Goal: Information Seeking & Learning: Check status

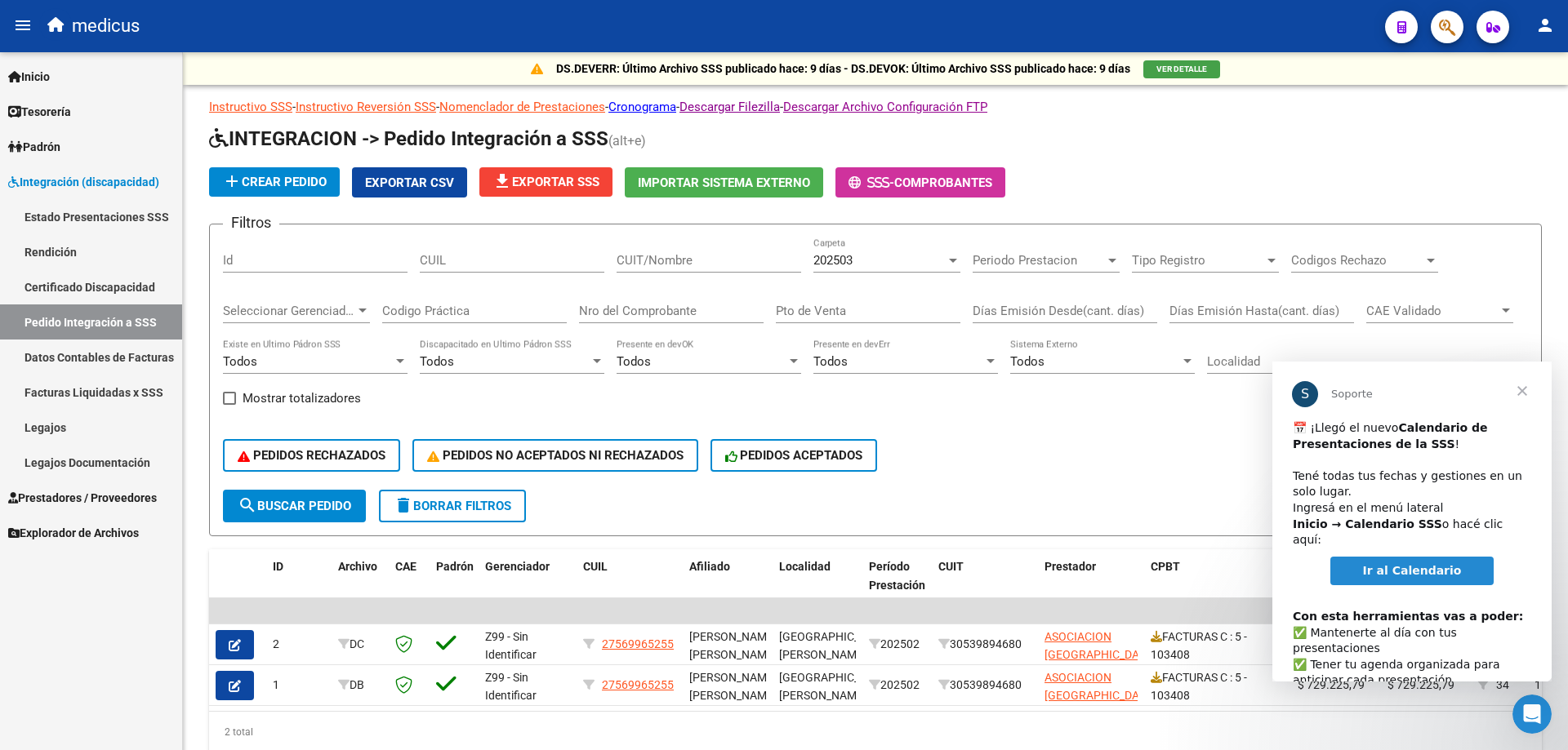
click at [1521, 393] on span "Cerrar" at bounding box center [1522, 391] width 59 height 59
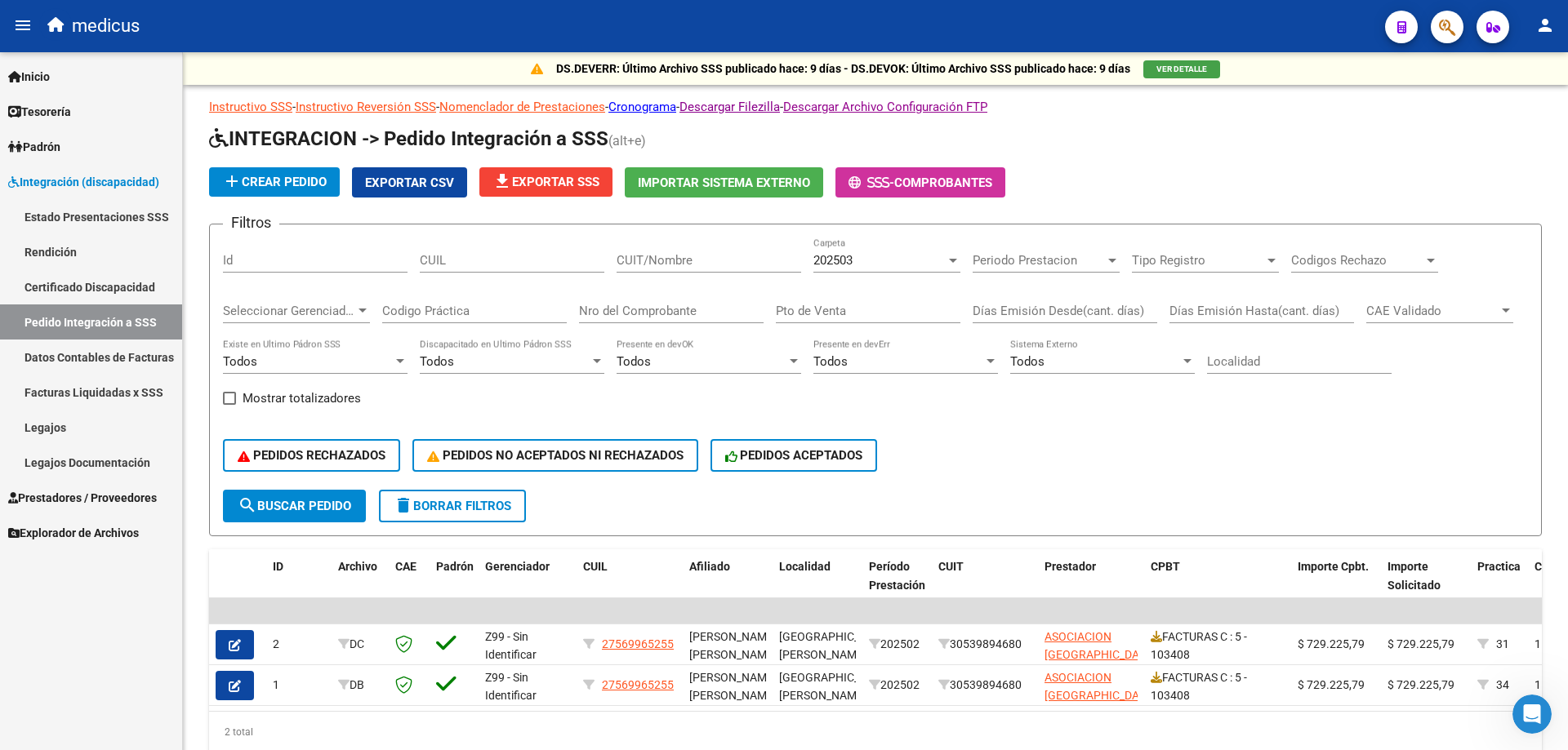
click at [116, 498] on span "Prestadores / Proveedores" at bounding box center [82, 498] width 148 height 18
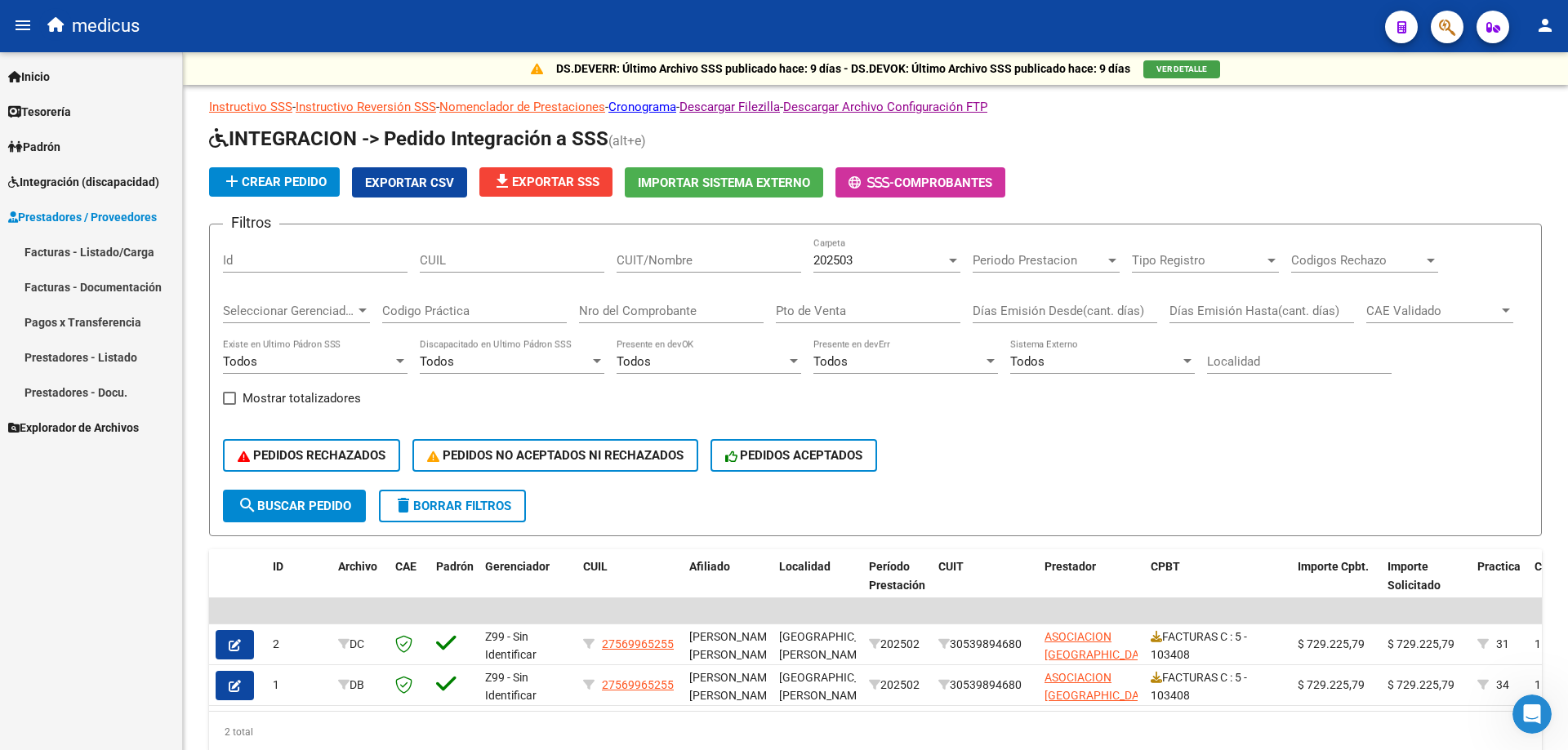
click at [113, 216] on span "Prestadores / Proveedores" at bounding box center [82, 217] width 148 height 18
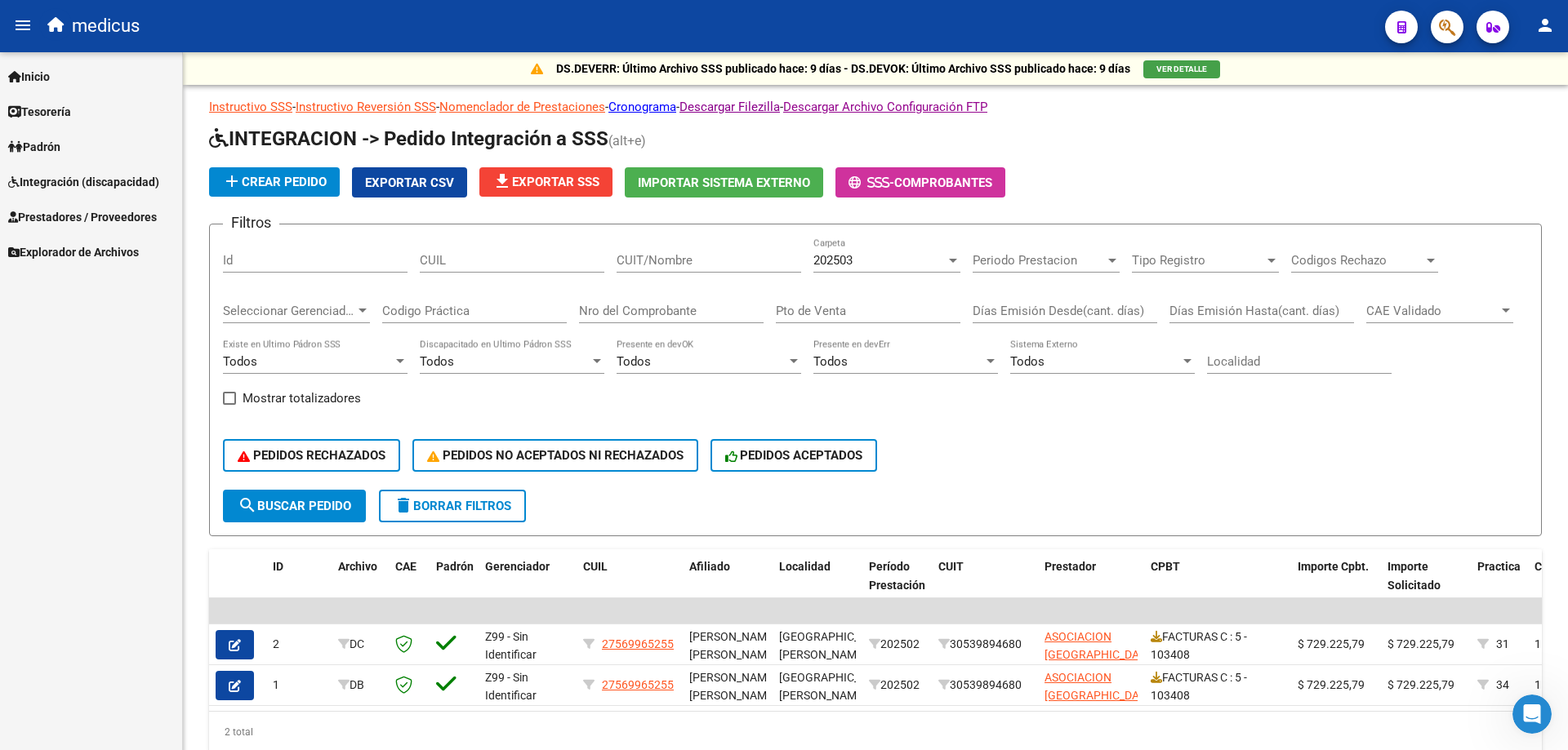
click at [50, 71] on span "Inicio" at bounding box center [29, 77] width 42 height 18
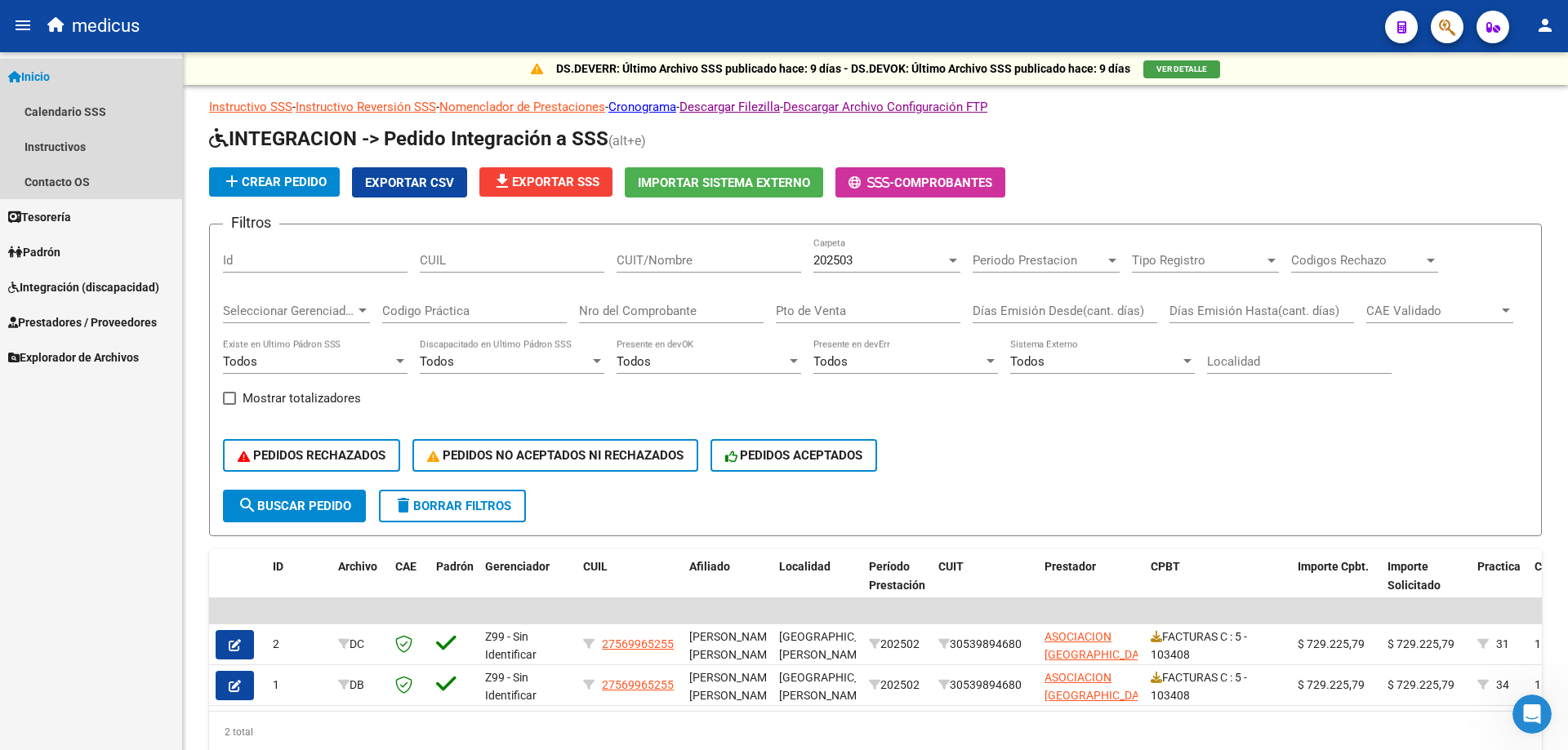
click at [50, 71] on span "Inicio" at bounding box center [29, 77] width 42 height 18
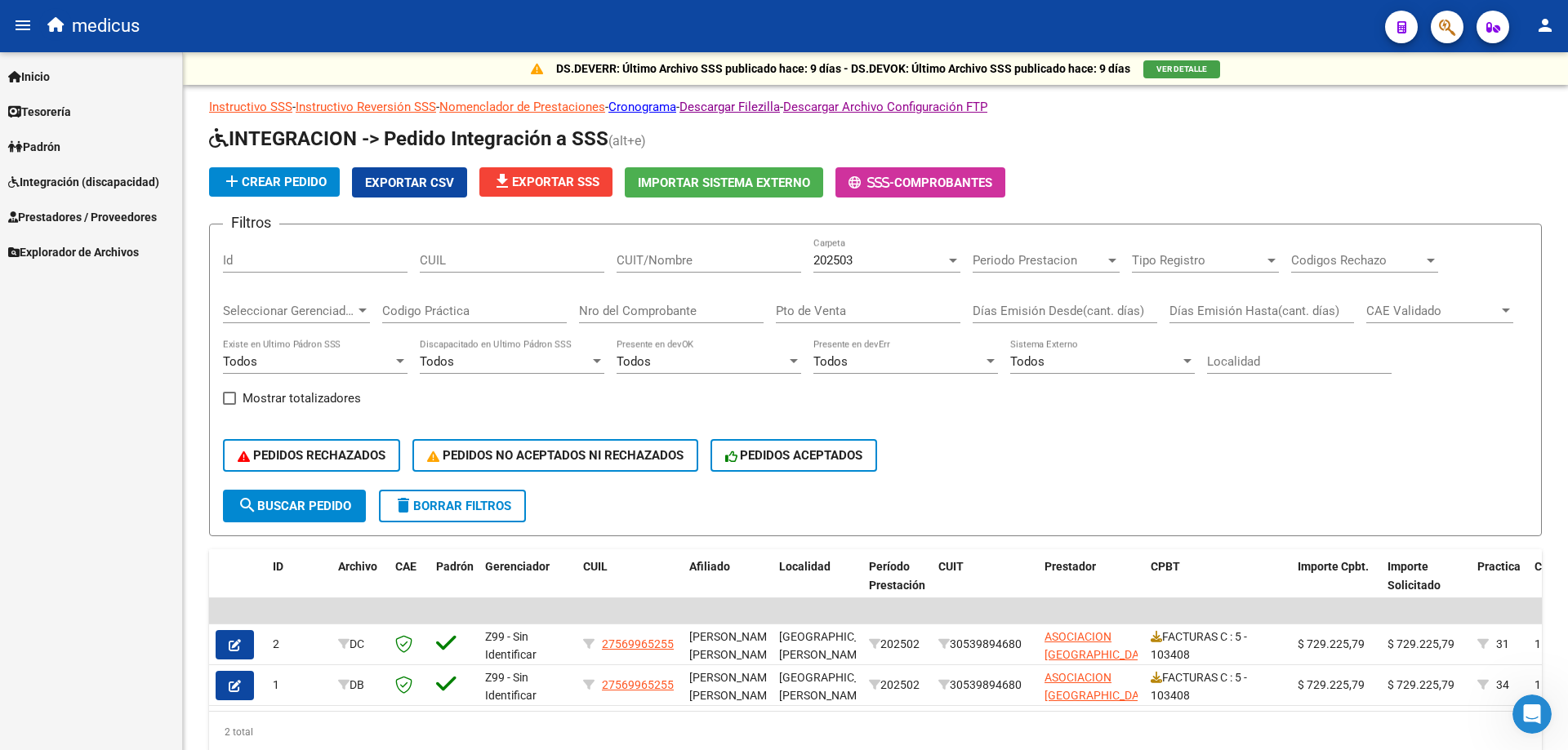
click at [123, 186] on span "Integración (discapacidad)" at bounding box center [84, 182] width 151 height 18
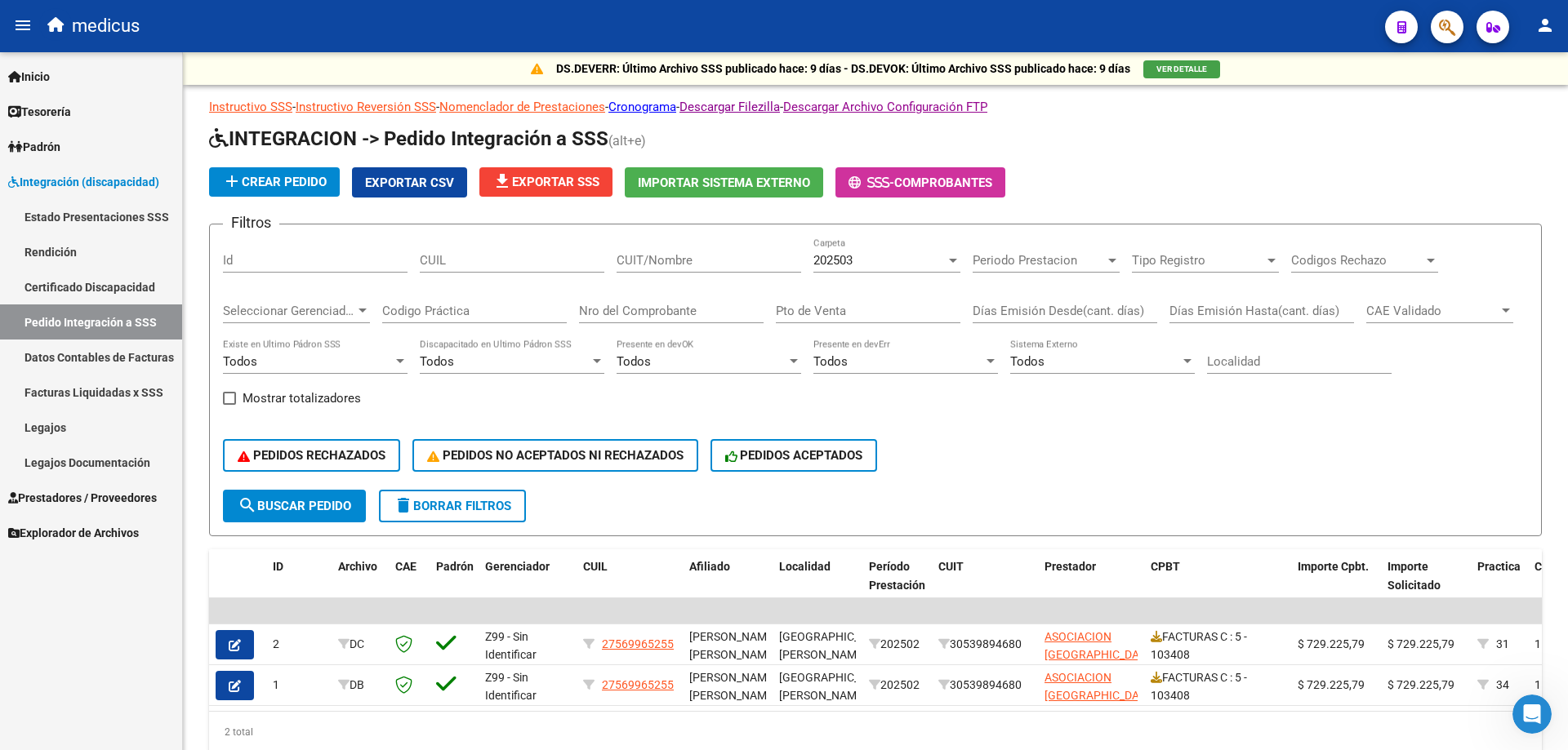
click at [59, 248] on link "Rendición" at bounding box center [91, 252] width 182 height 35
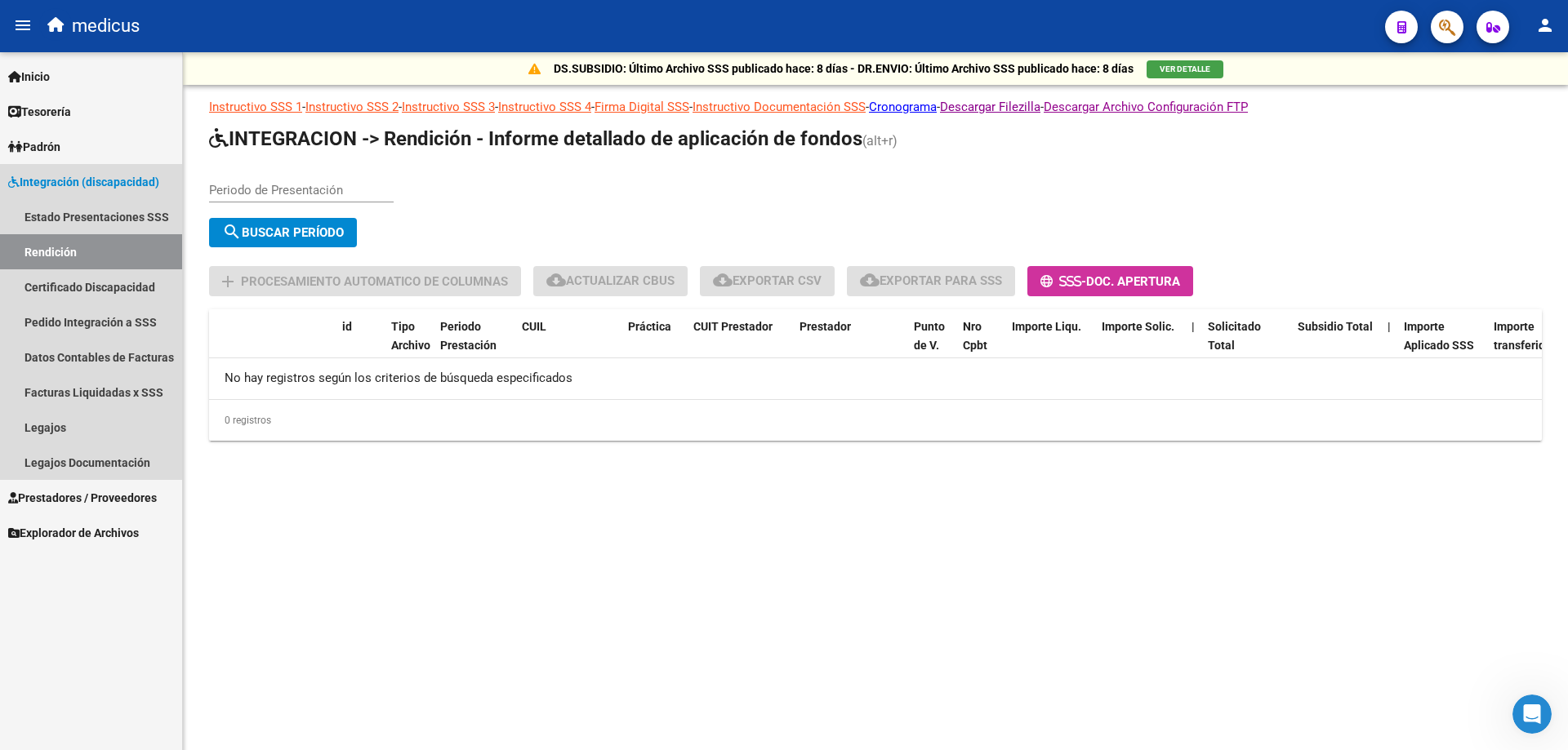
click at [76, 249] on link "Rendición" at bounding box center [91, 252] width 182 height 35
click at [81, 180] on span "Integración (discapacidad)" at bounding box center [84, 182] width 151 height 18
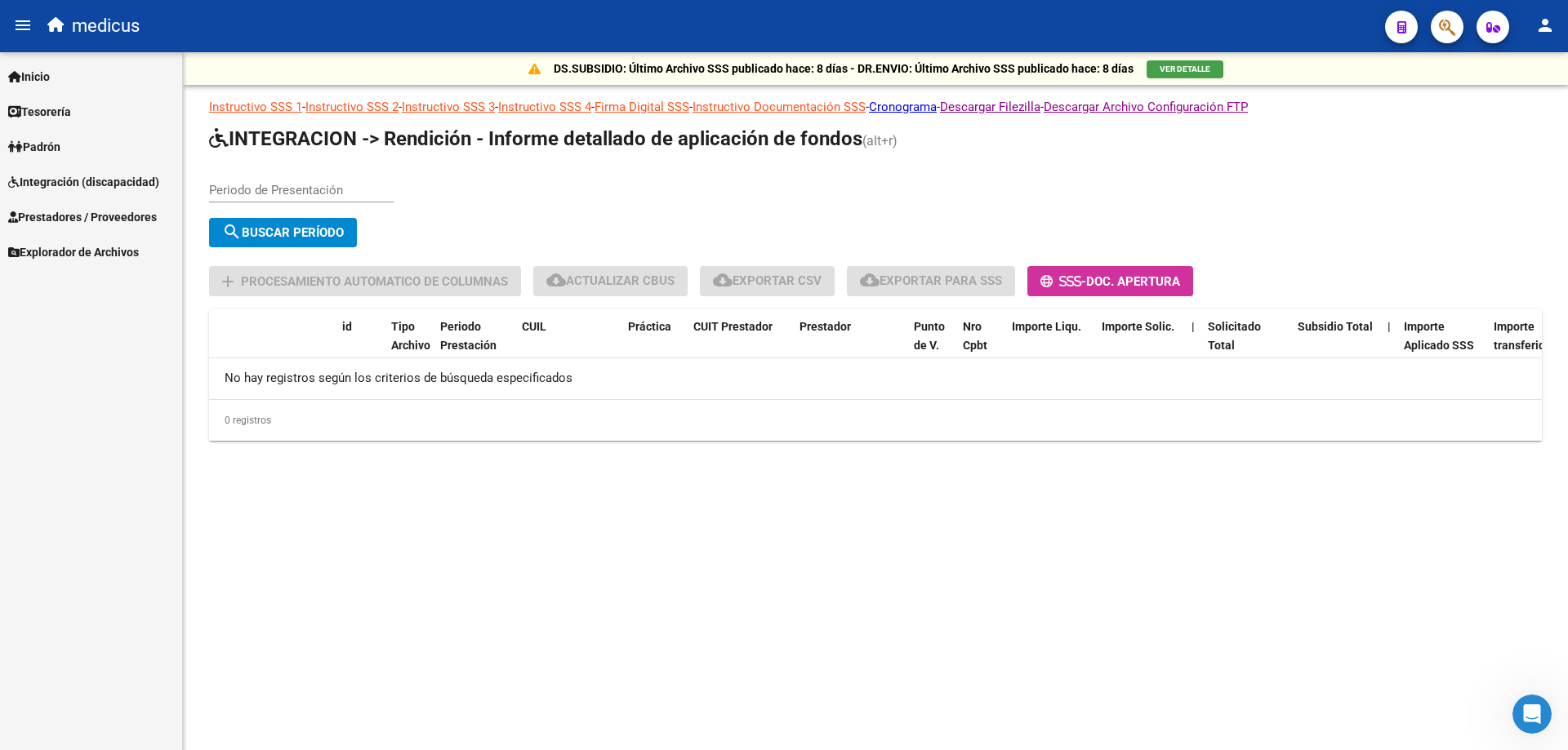
click at [104, 210] on span "Prestadores / Proveedores" at bounding box center [82, 217] width 148 height 18
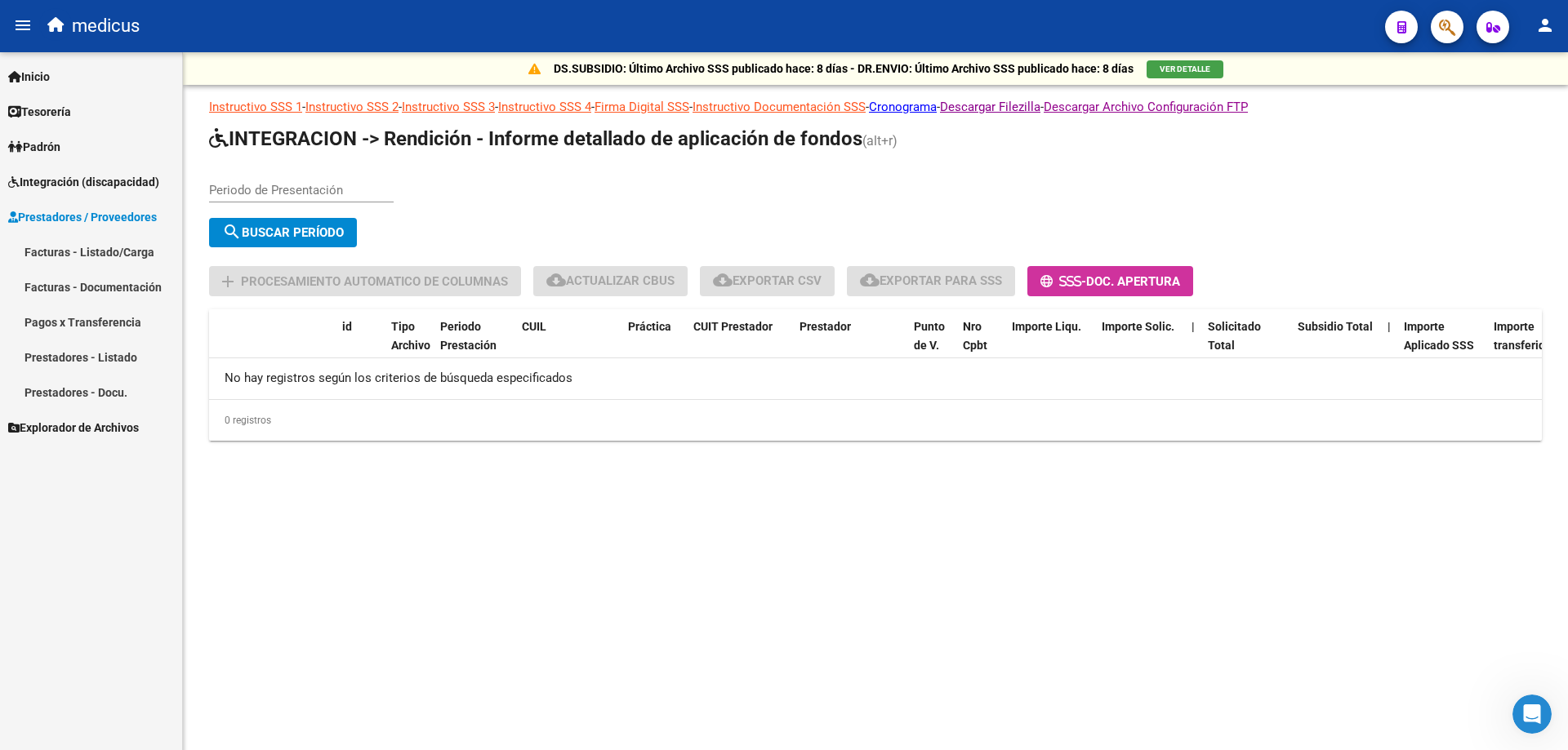
click at [122, 429] on span "Explorador de Archivos" at bounding box center [73, 428] width 130 height 18
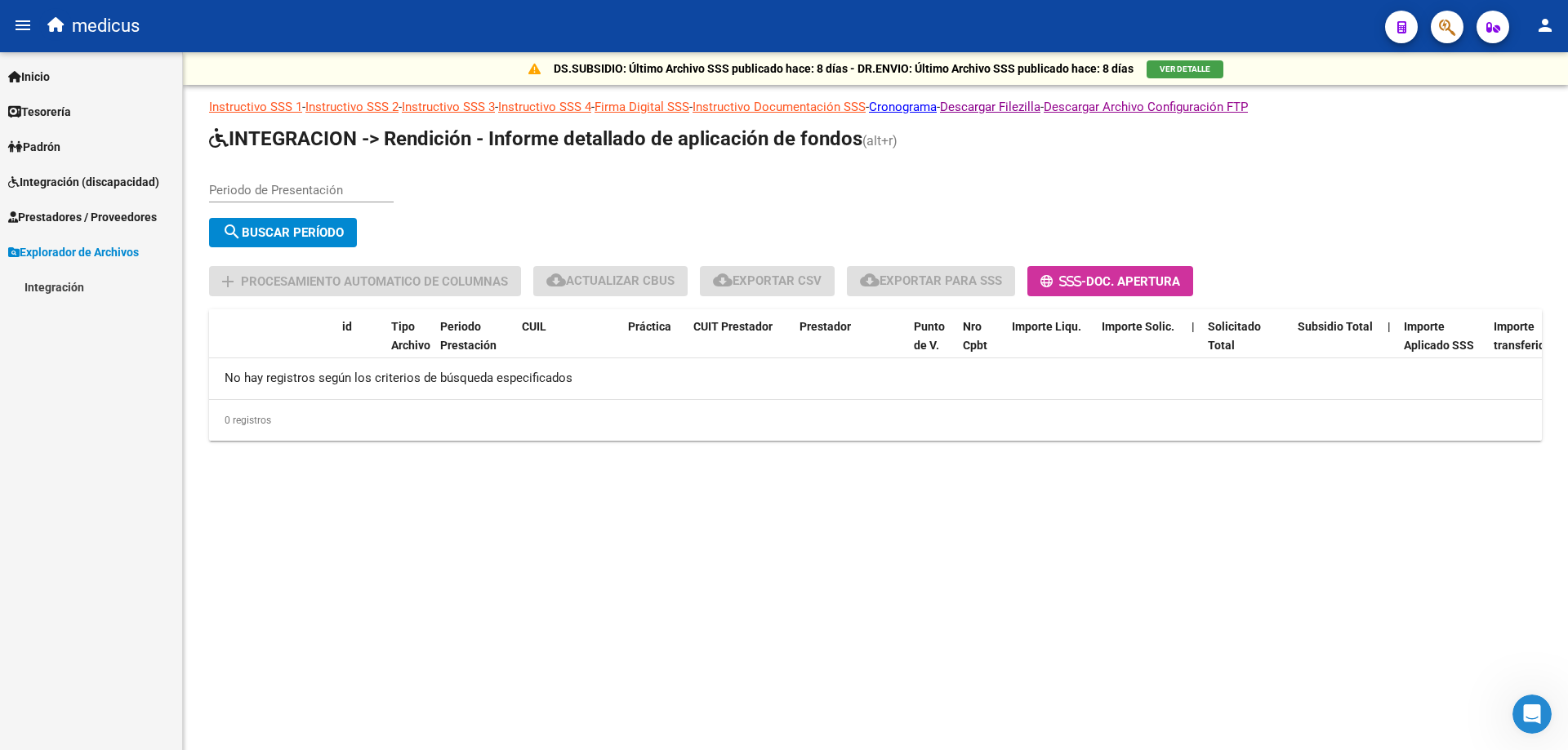
click at [57, 289] on link "Integración" at bounding box center [91, 287] width 182 height 35
click at [91, 322] on link "DS.SUBSIDIO" at bounding box center [91, 321] width 182 height 35
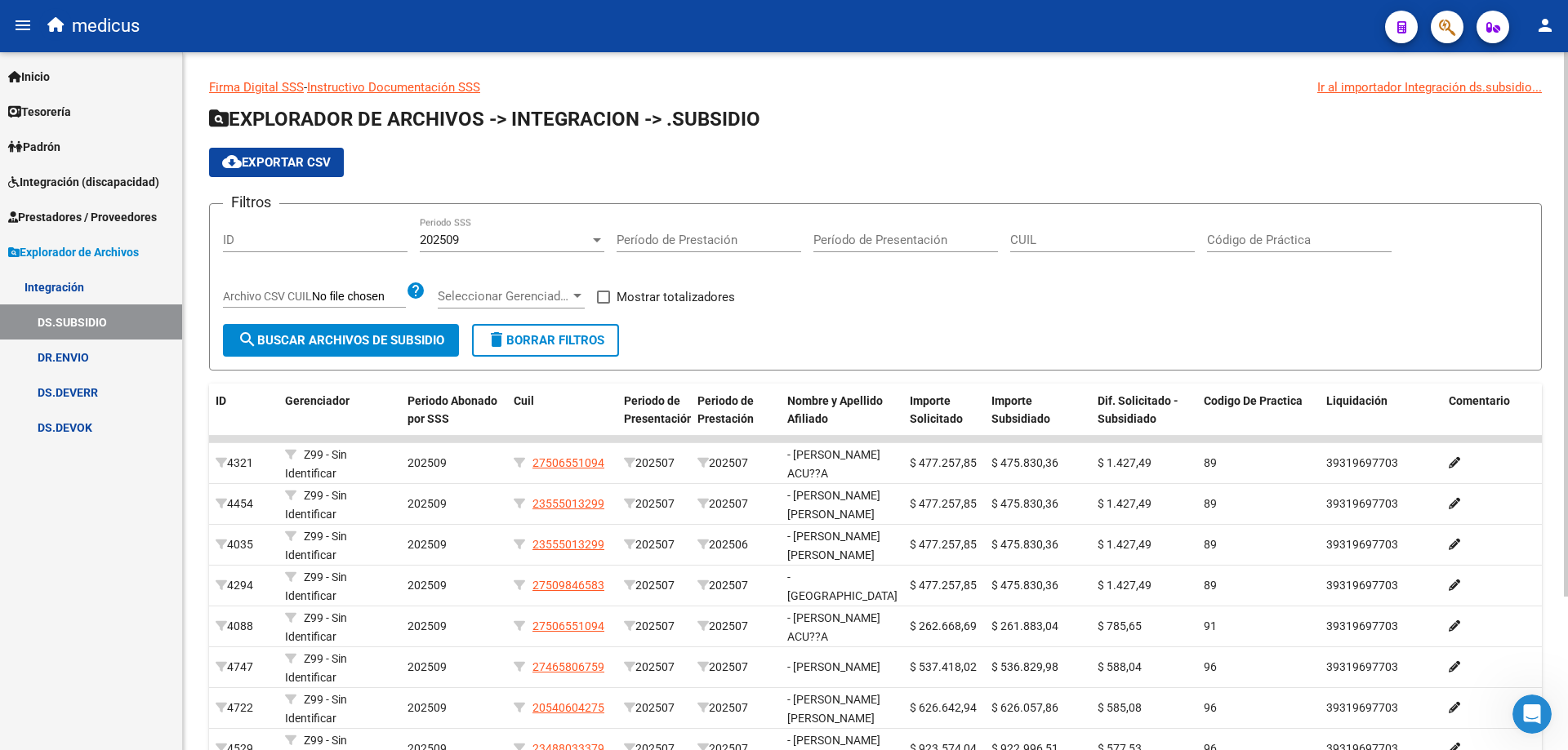
click at [596, 240] on div at bounding box center [597, 240] width 8 height 4
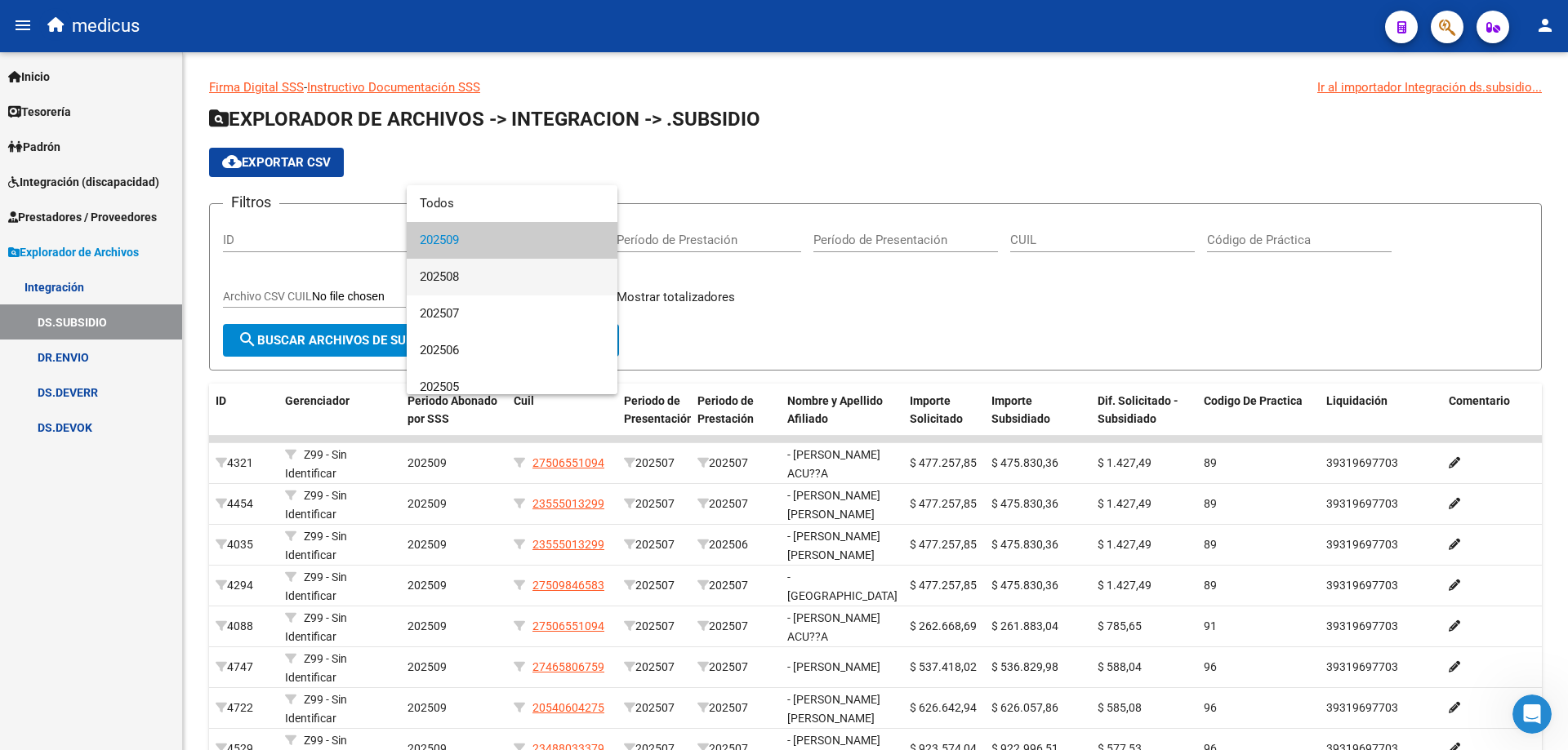
click at [447, 270] on span "202508" at bounding box center [512, 277] width 185 height 37
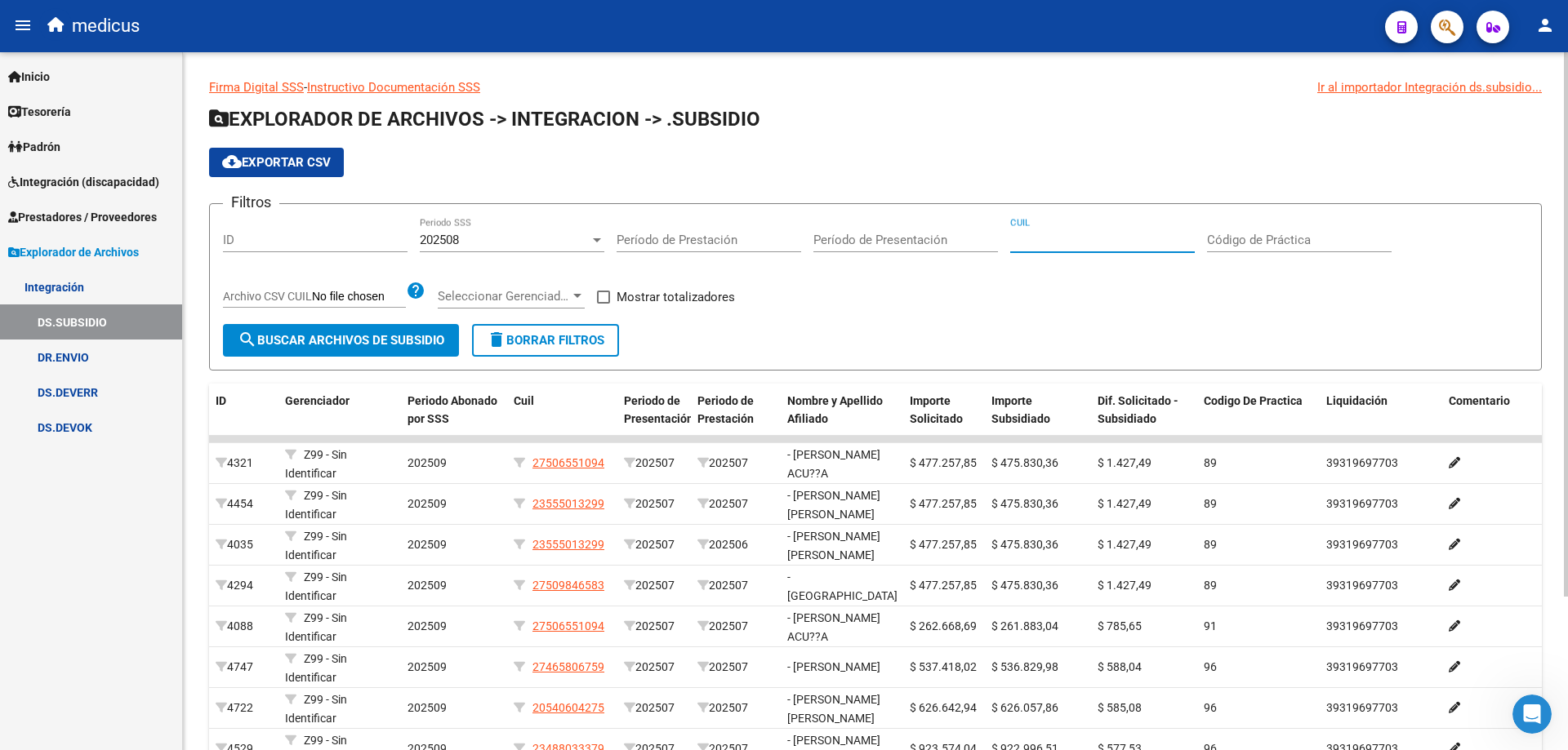
click at [1023, 238] on input "CUIL" at bounding box center [1102, 240] width 185 height 15
paste input "20-48590366-7"
click at [326, 339] on span "search Buscar Archivos de Subsidio" at bounding box center [341, 340] width 207 height 15
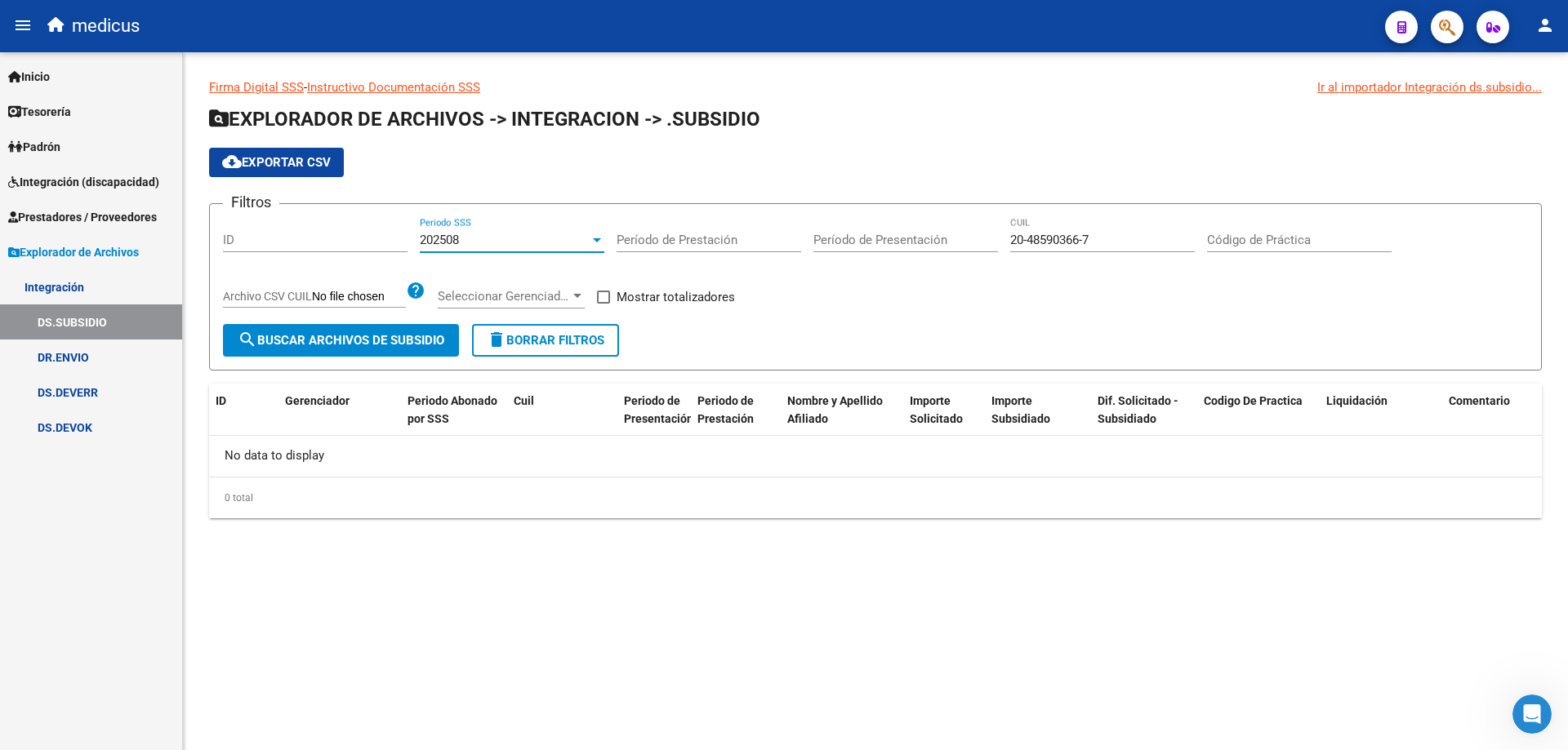
click at [599, 241] on div at bounding box center [597, 240] width 8 height 4
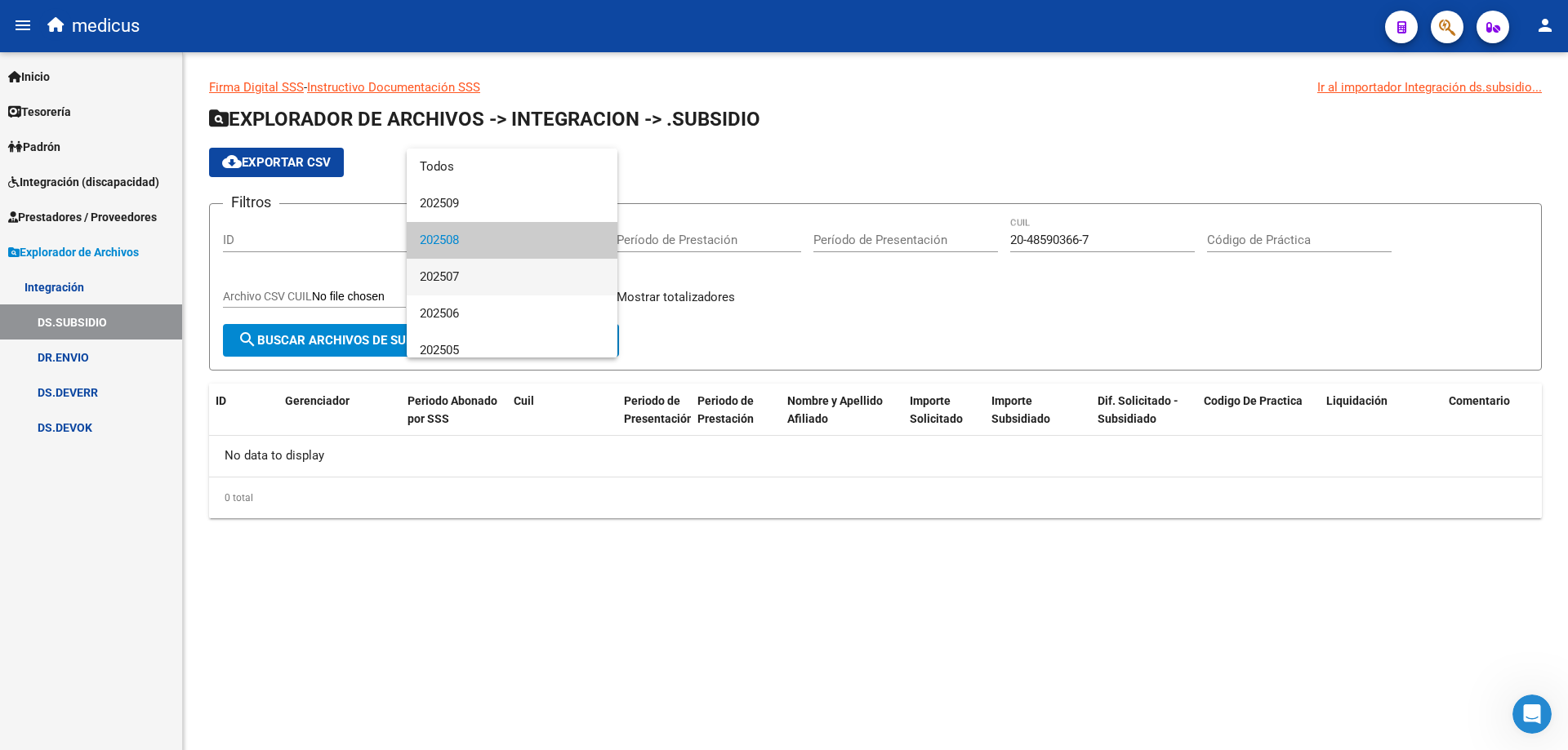
click at [468, 272] on span "202507" at bounding box center [512, 277] width 185 height 37
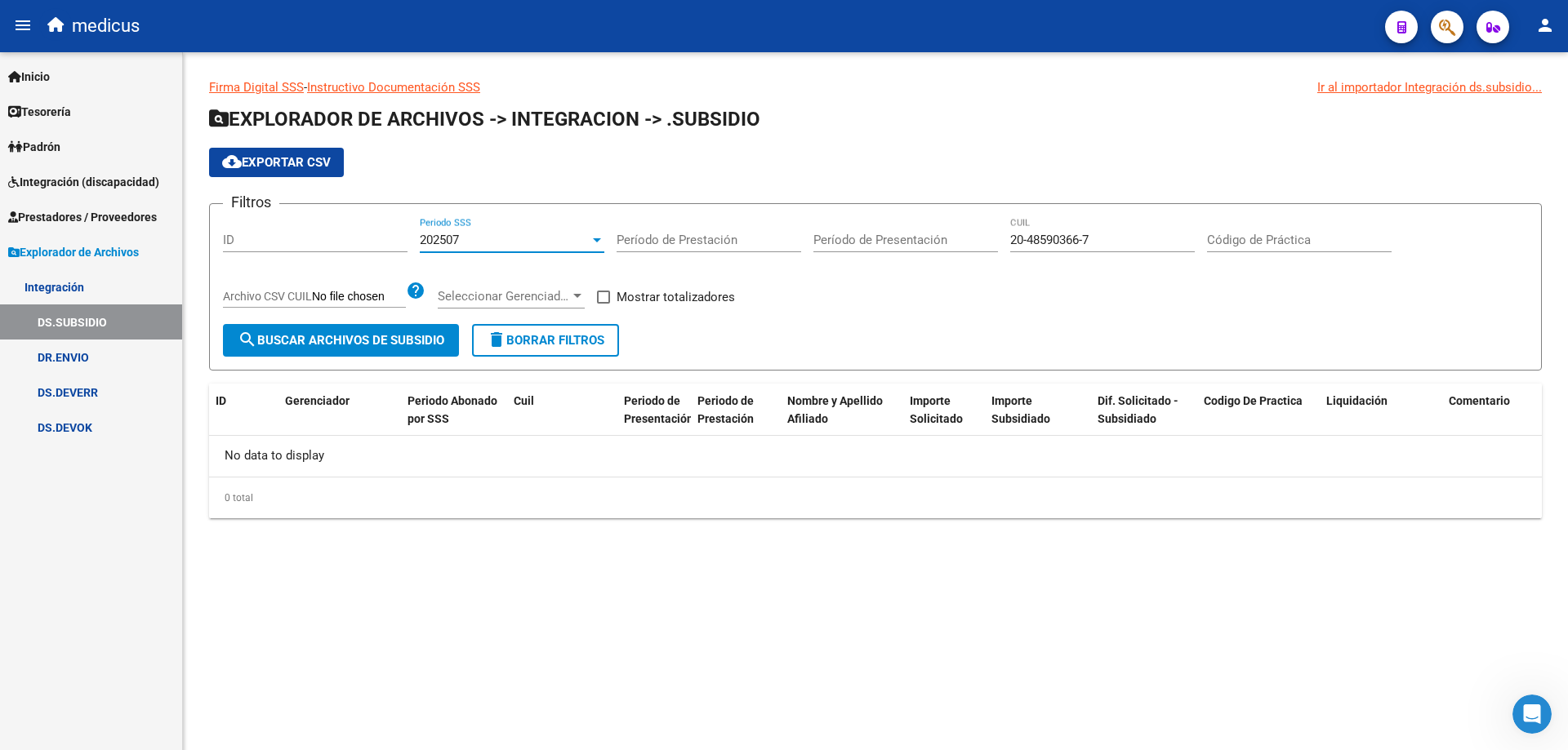
click at [385, 342] on span "search Buscar Archivos de Subsidio" at bounding box center [341, 340] width 207 height 15
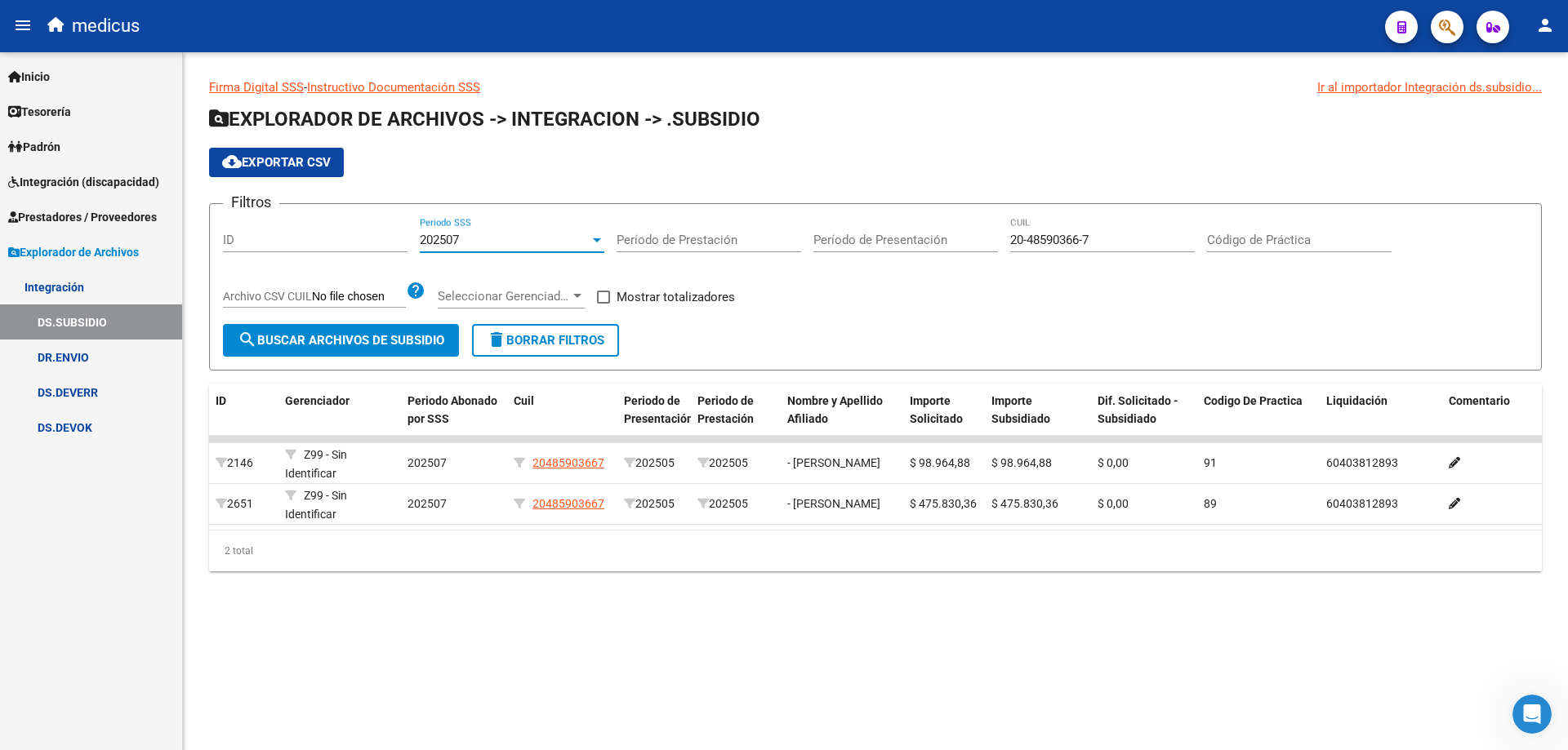
click at [592, 240] on div at bounding box center [597, 240] width 15 height 13
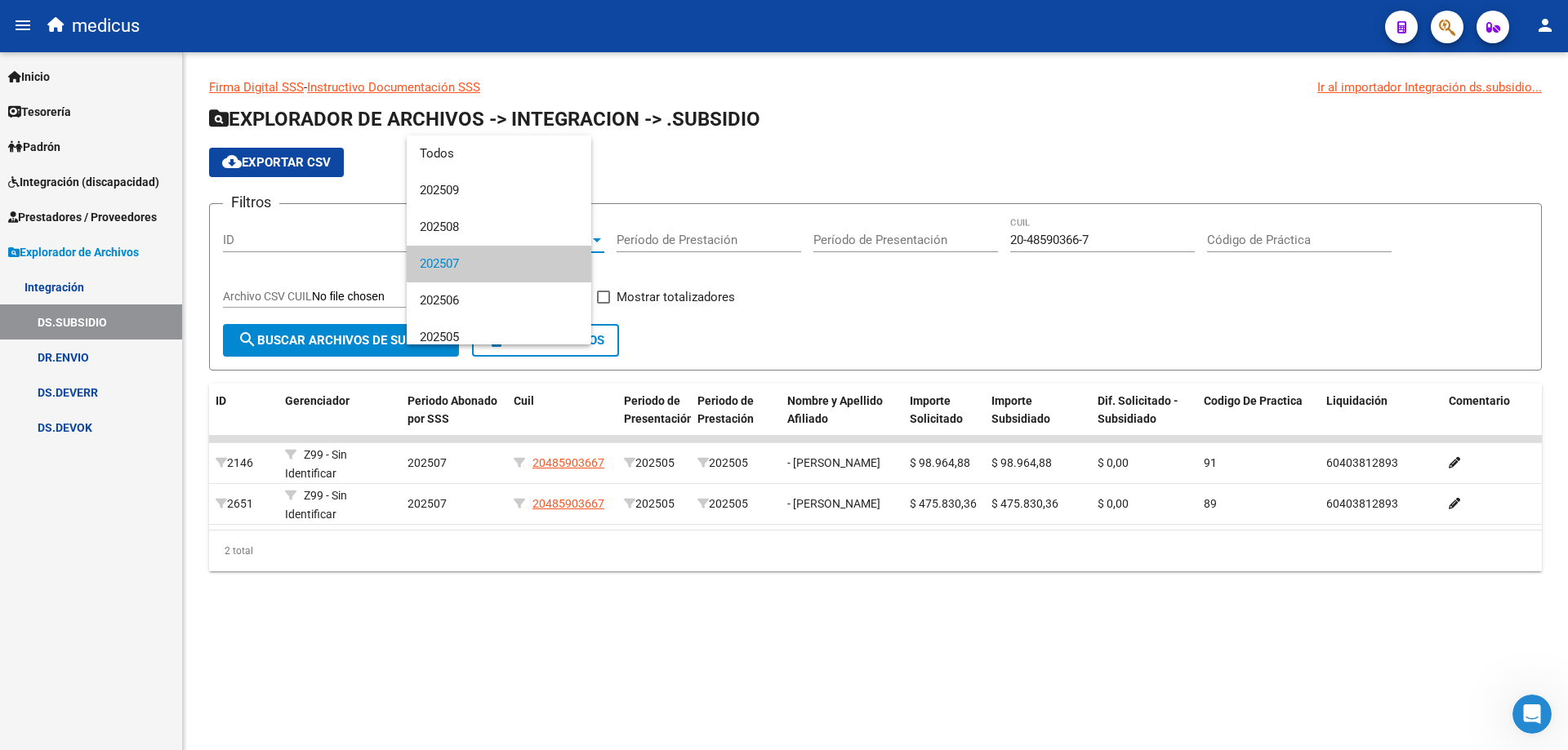
scroll to position [25, 0]
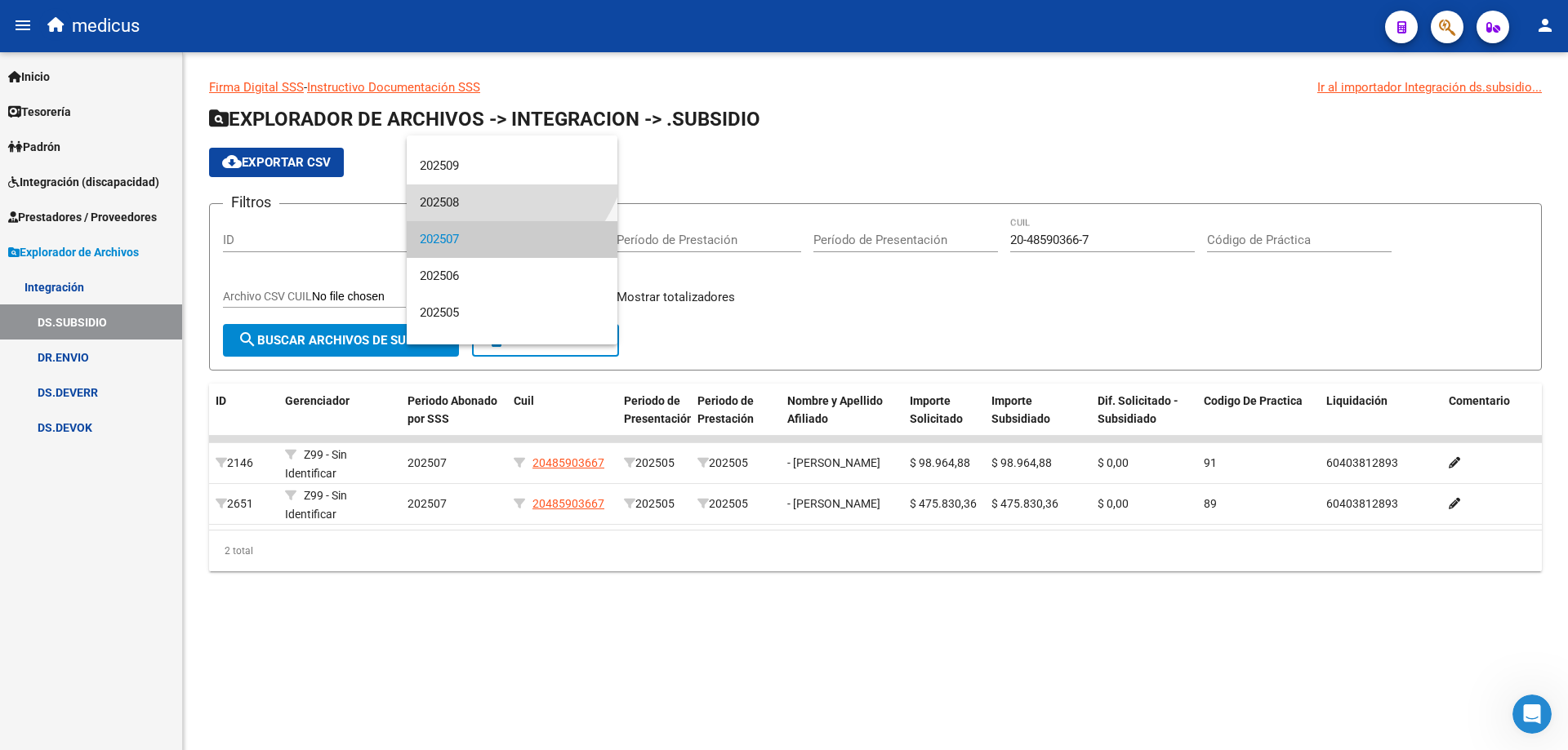
click at [454, 202] on span "202508" at bounding box center [512, 202] width 185 height 37
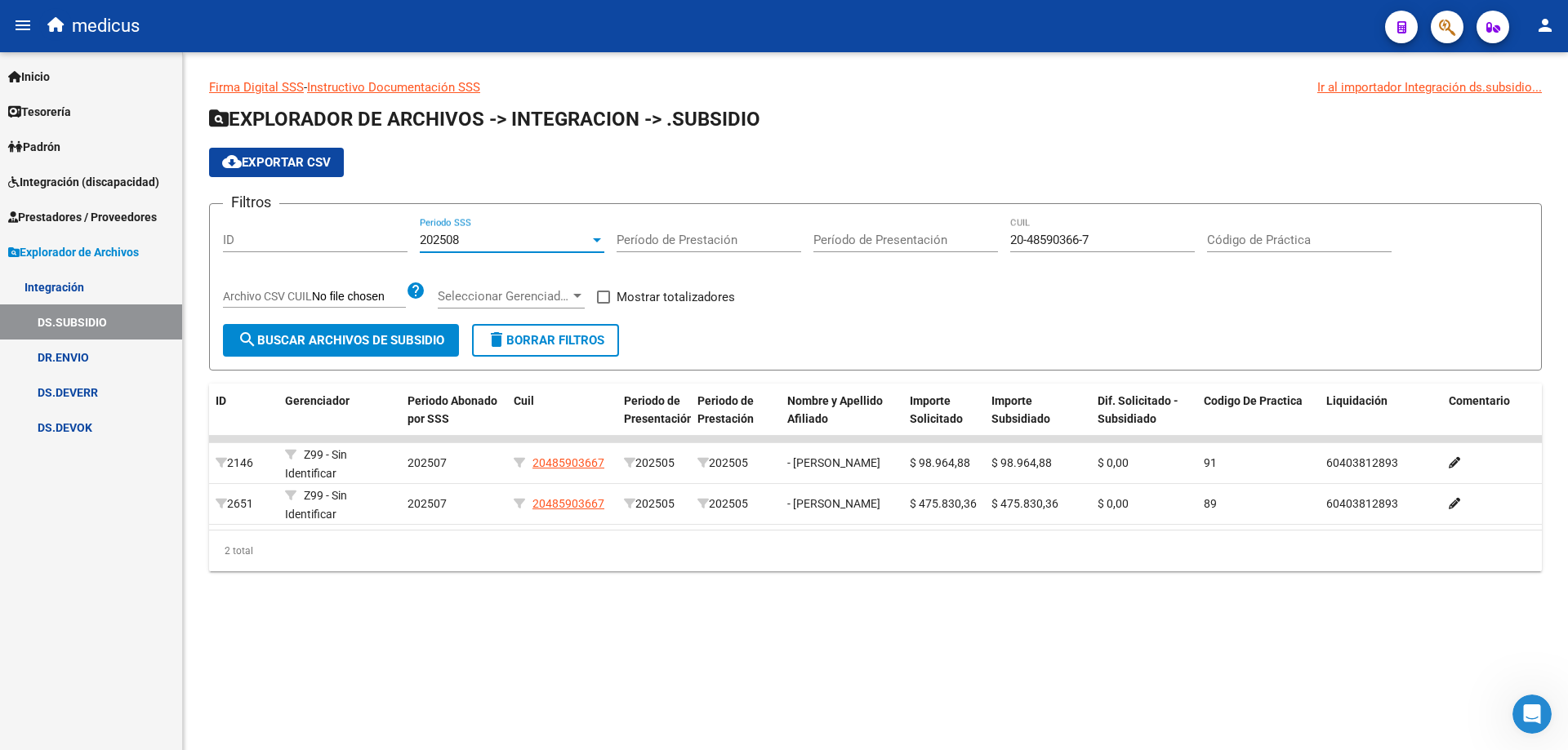
click at [362, 334] on span "search Buscar Archivos de Subsidio" at bounding box center [341, 340] width 207 height 15
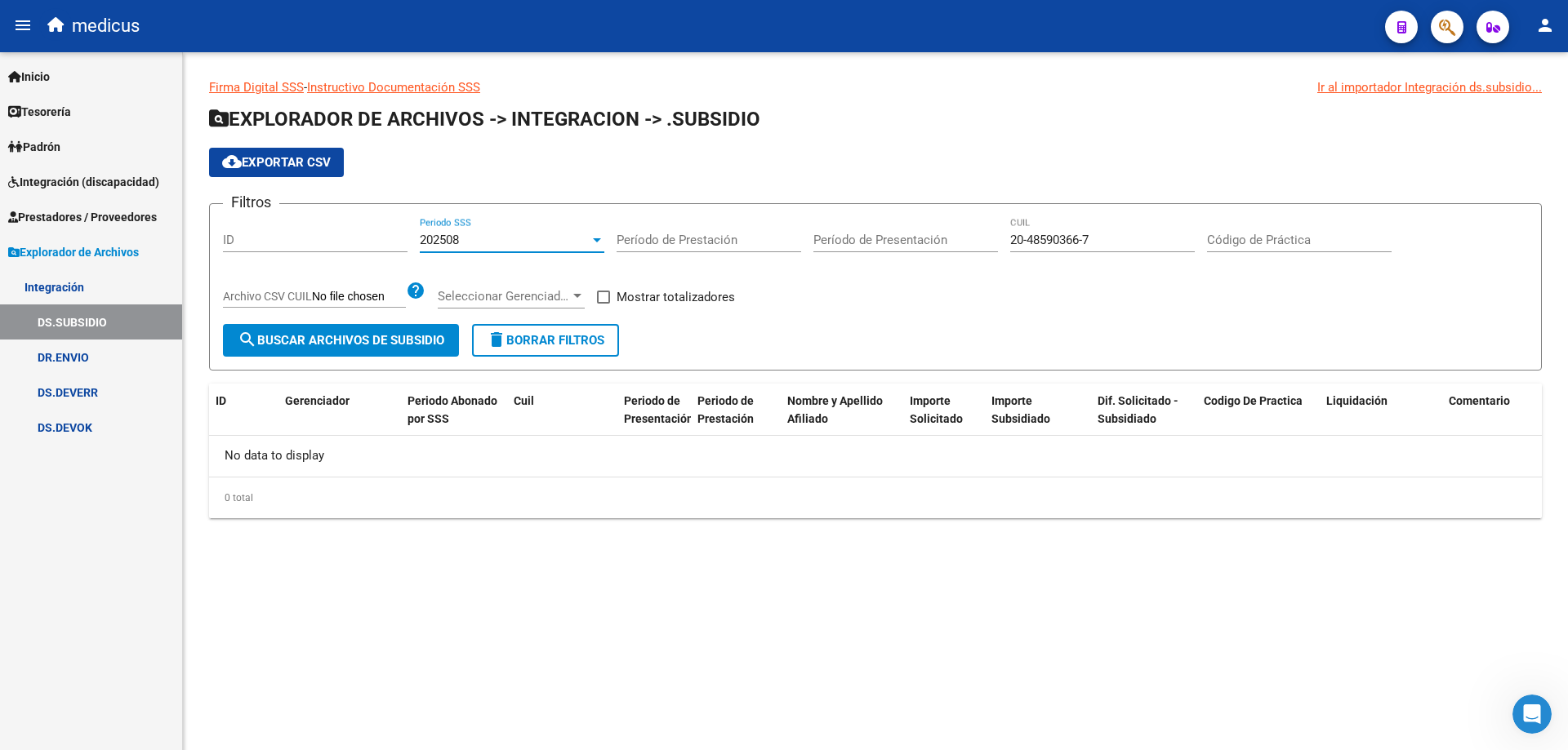
click at [595, 243] on div at bounding box center [597, 240] width 15 height 13
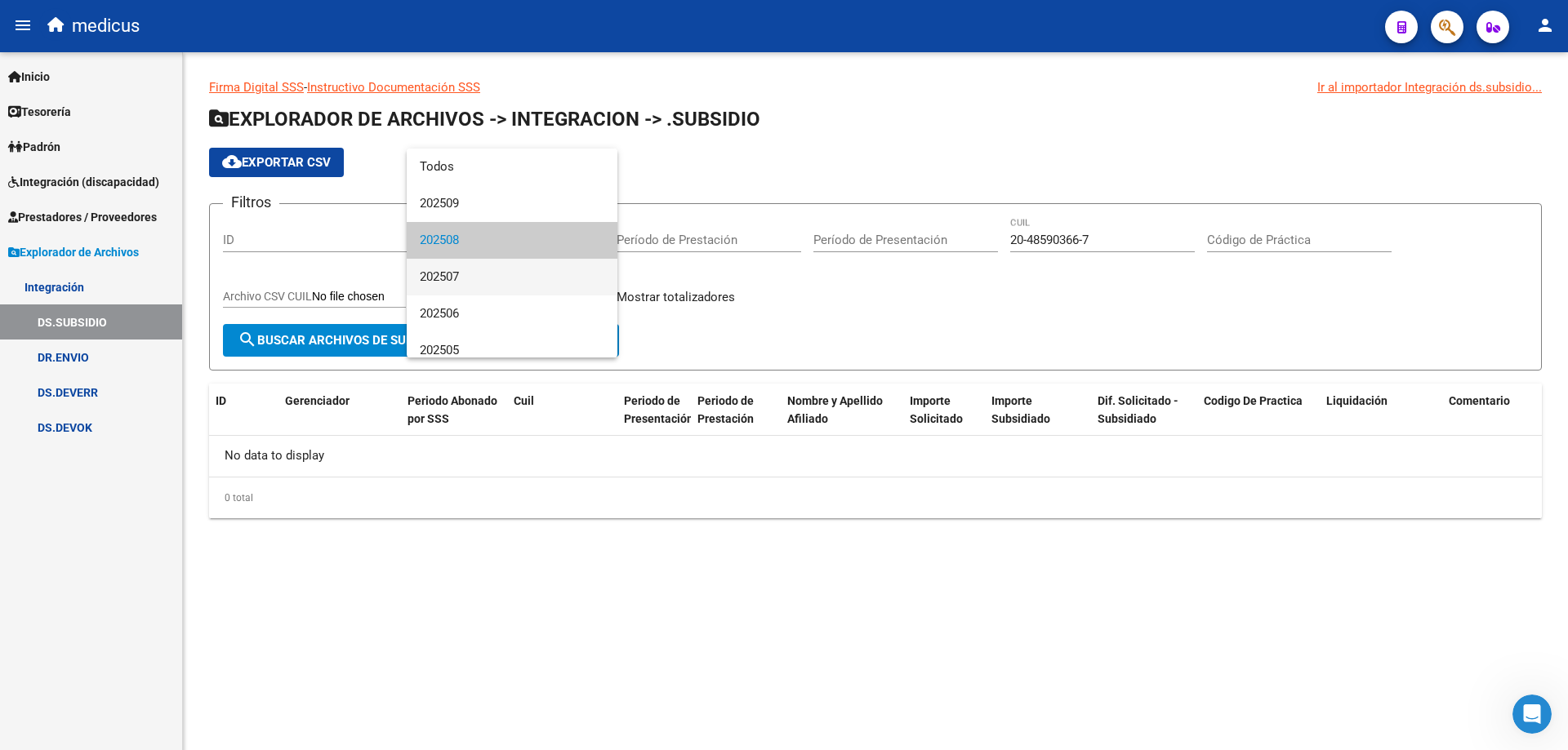
click at [470, 281] on span "202507" at bounding box center [512, 277] width 185 height 37
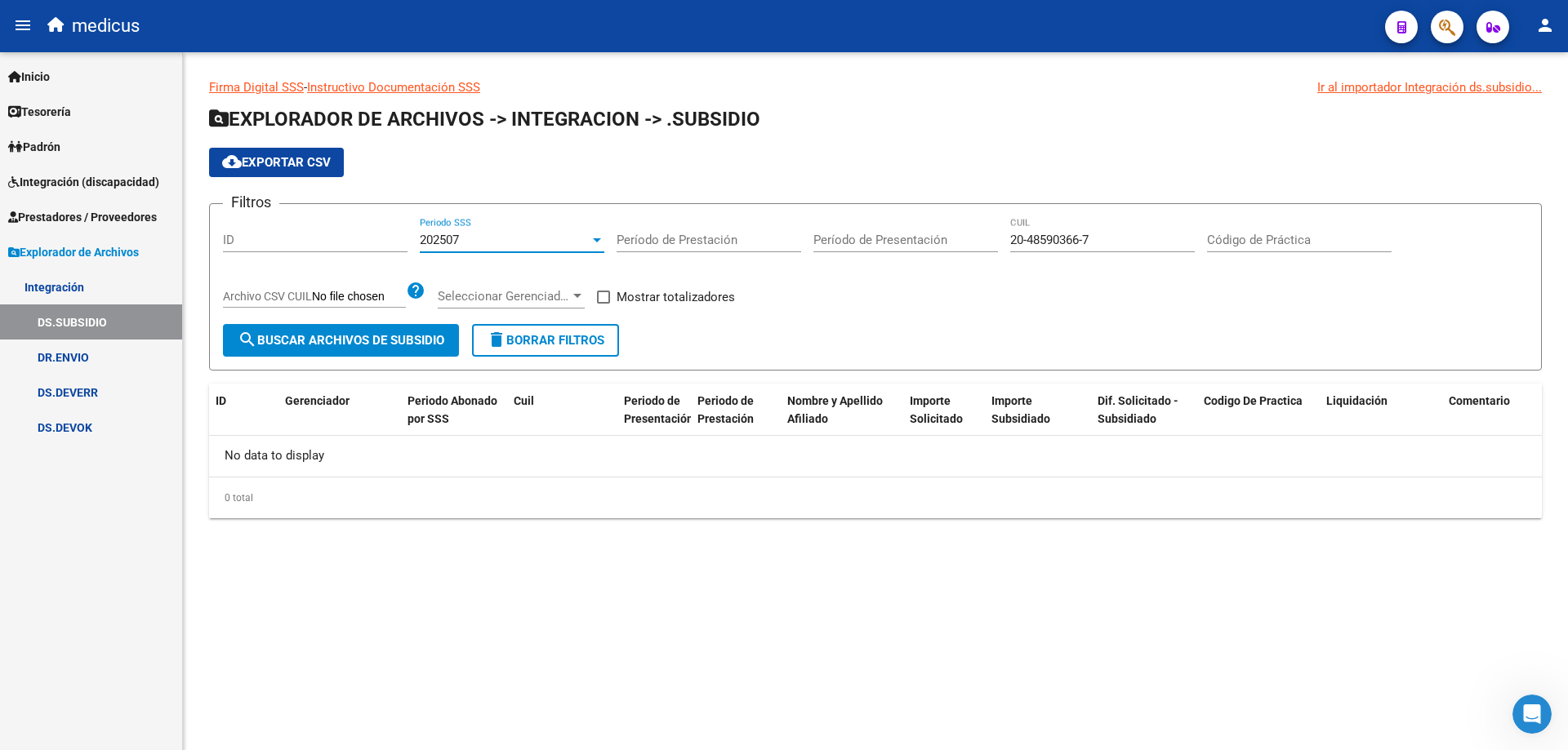
click at [297, 336] on span "search Buscar Archivos de Subsidio" at bounding box center [341, 340] width 207 height 15
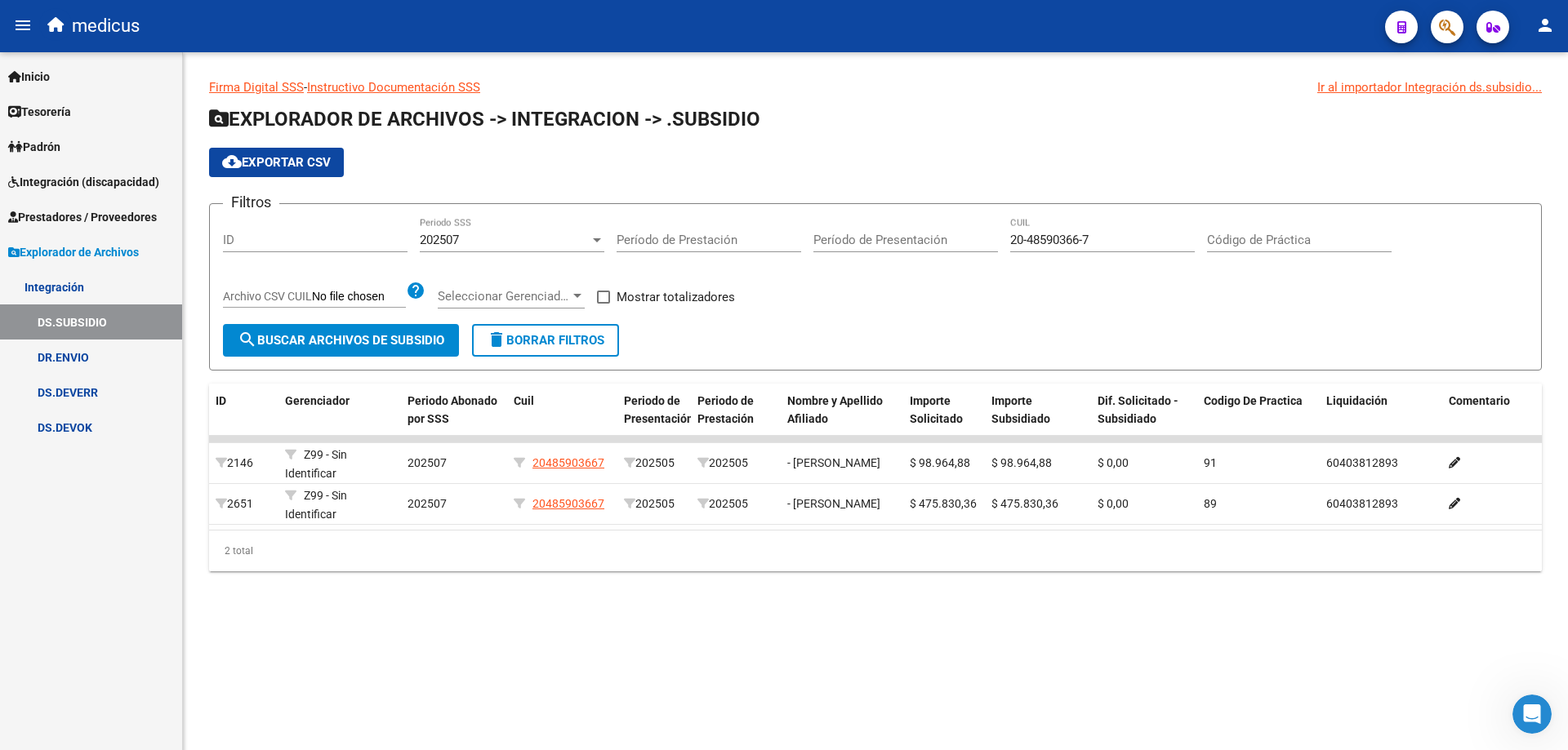
click at [596, 239] on div at bounding box center [597, 240] width 8 height 4
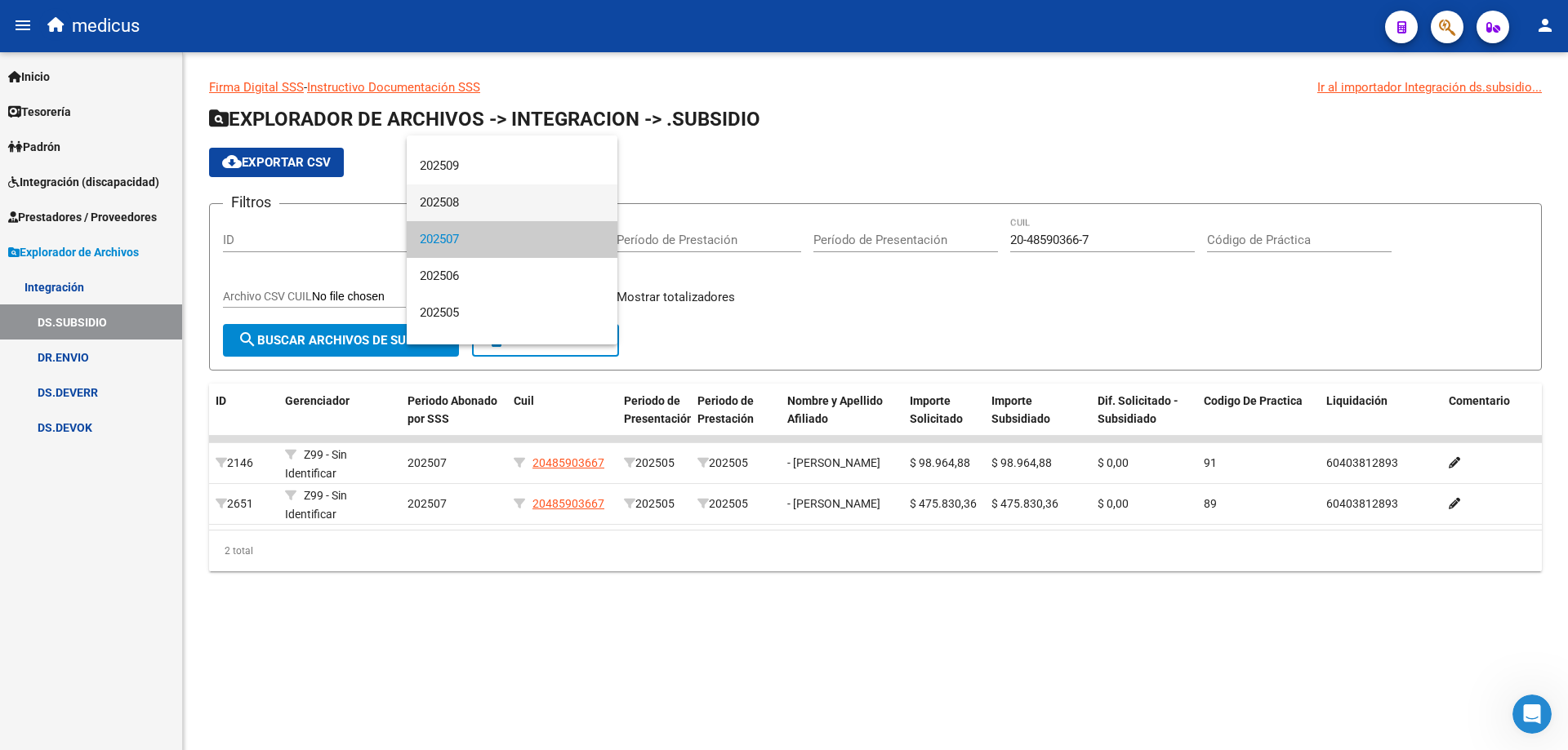
click at [449, 207] on span "202508" at bounding box center [512, 202] width 185 height 37
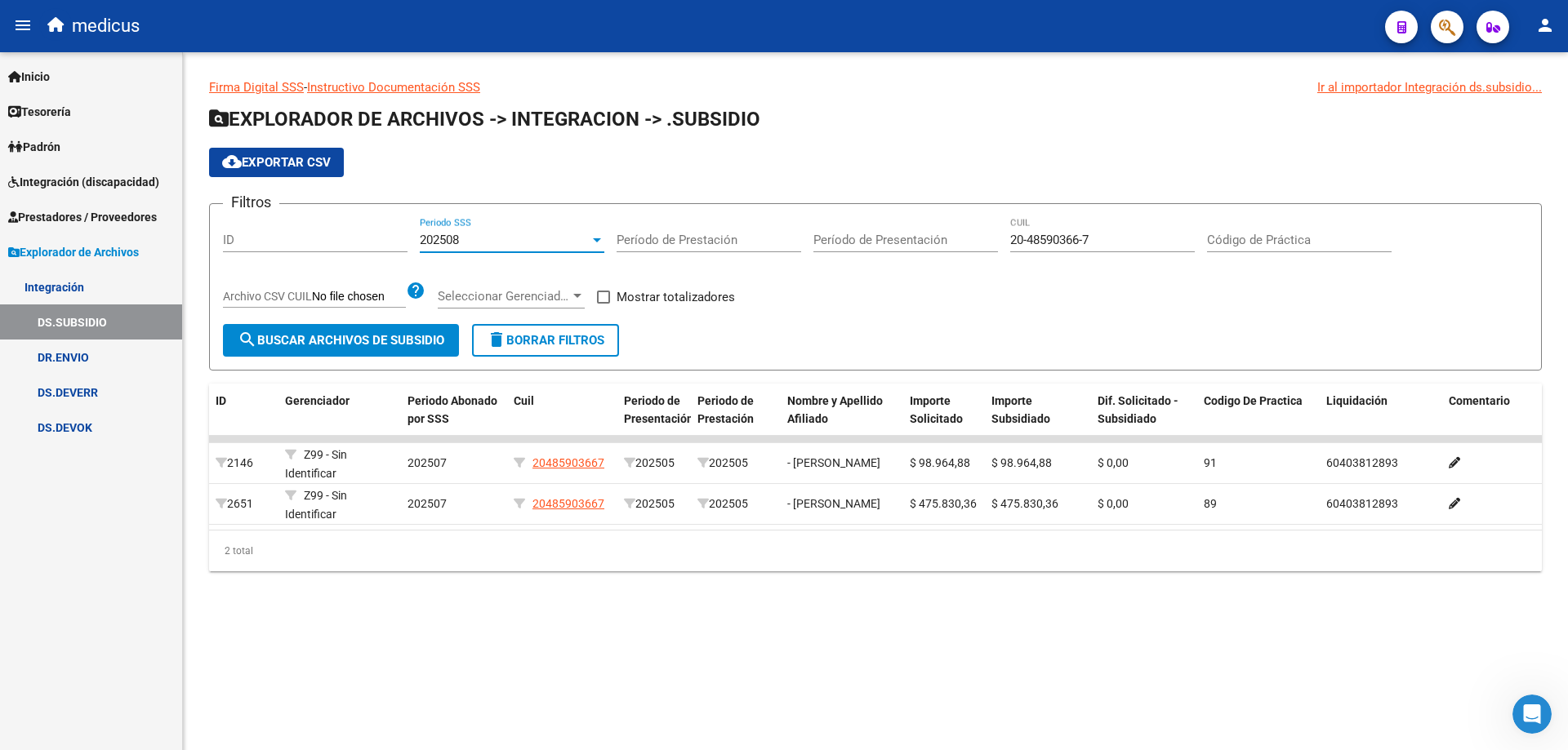
click at [341, 338] on span "search Buscar Archivos de Subsidio" at bounding box center [341, 340] width 207 height 15
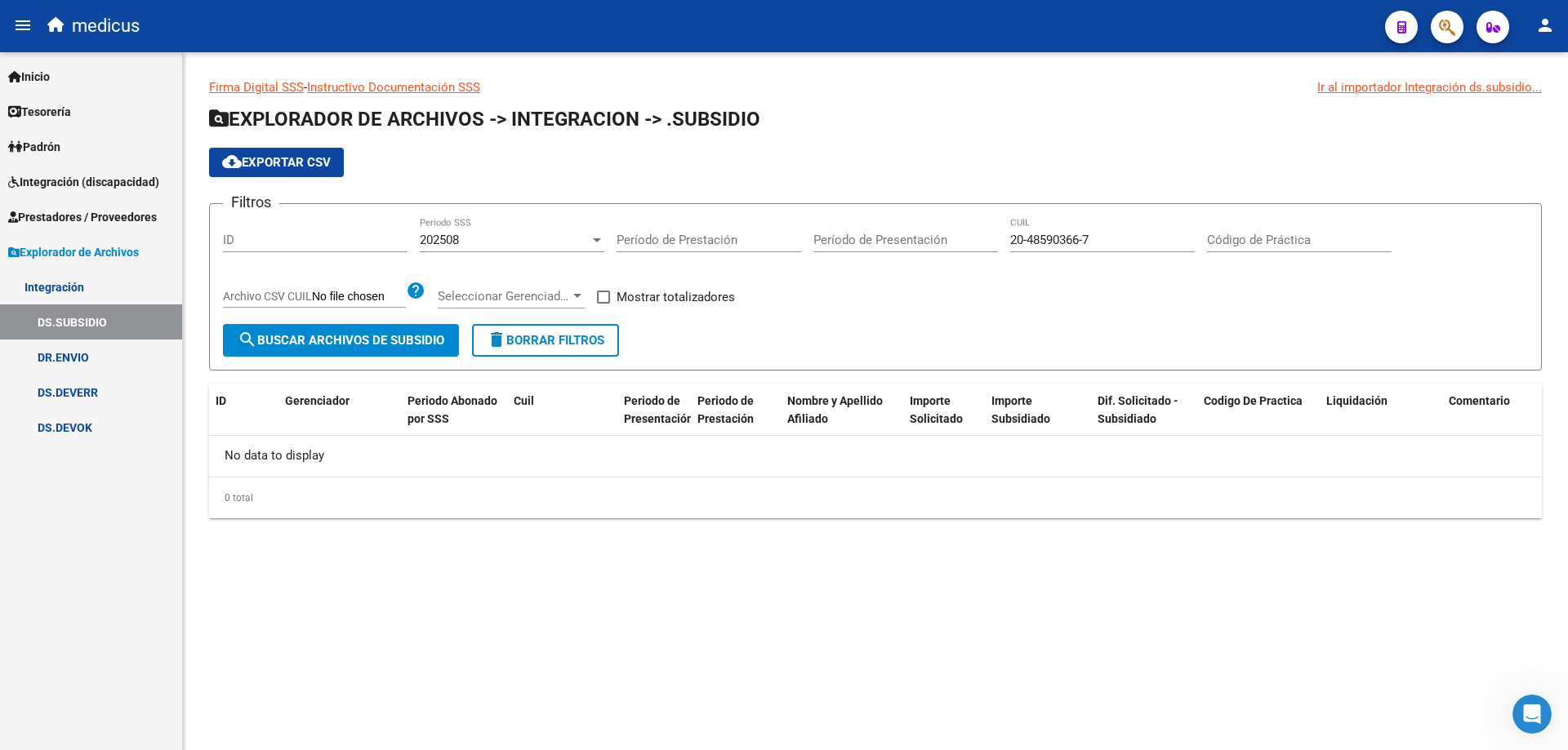
click at [595, 243] on div at bounding box center [597, 240] width 15 height 13
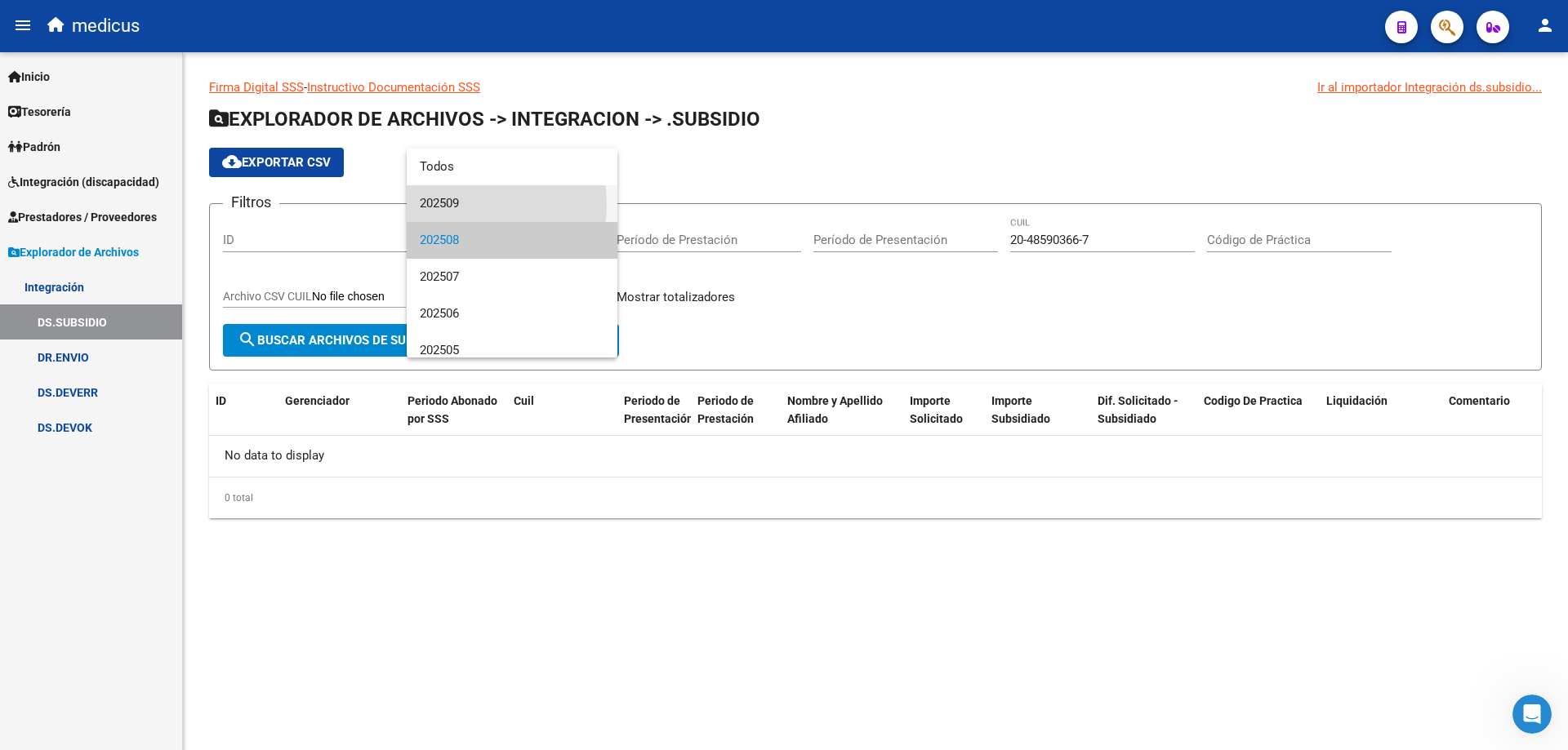
click at [467, 204] on span "202509" at bounding box center [512, 203] width 185 height 37
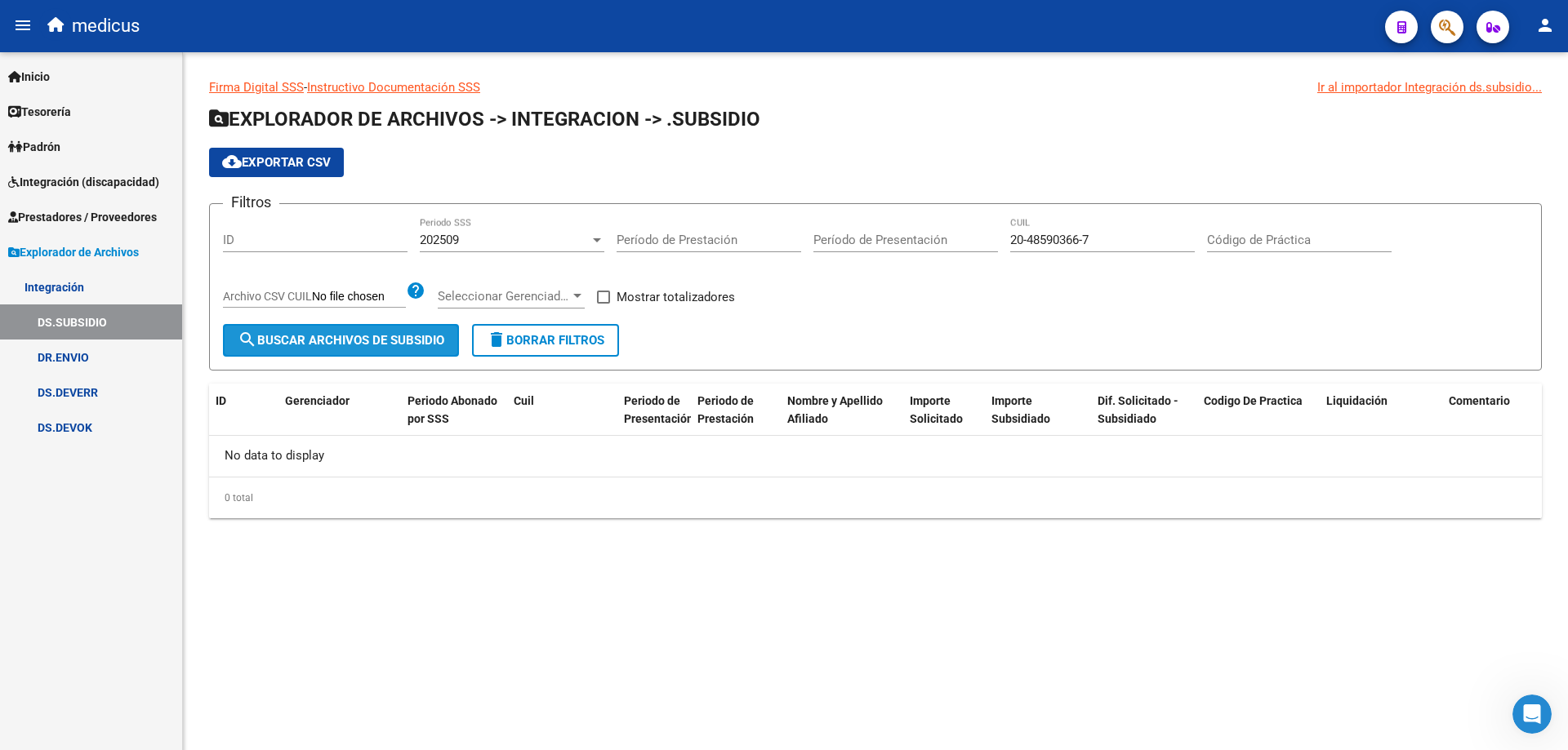
click at [303, 343] on span "search Buscar Archivos de Subsidio" at bounding box center [341, 340] width 207 height 15
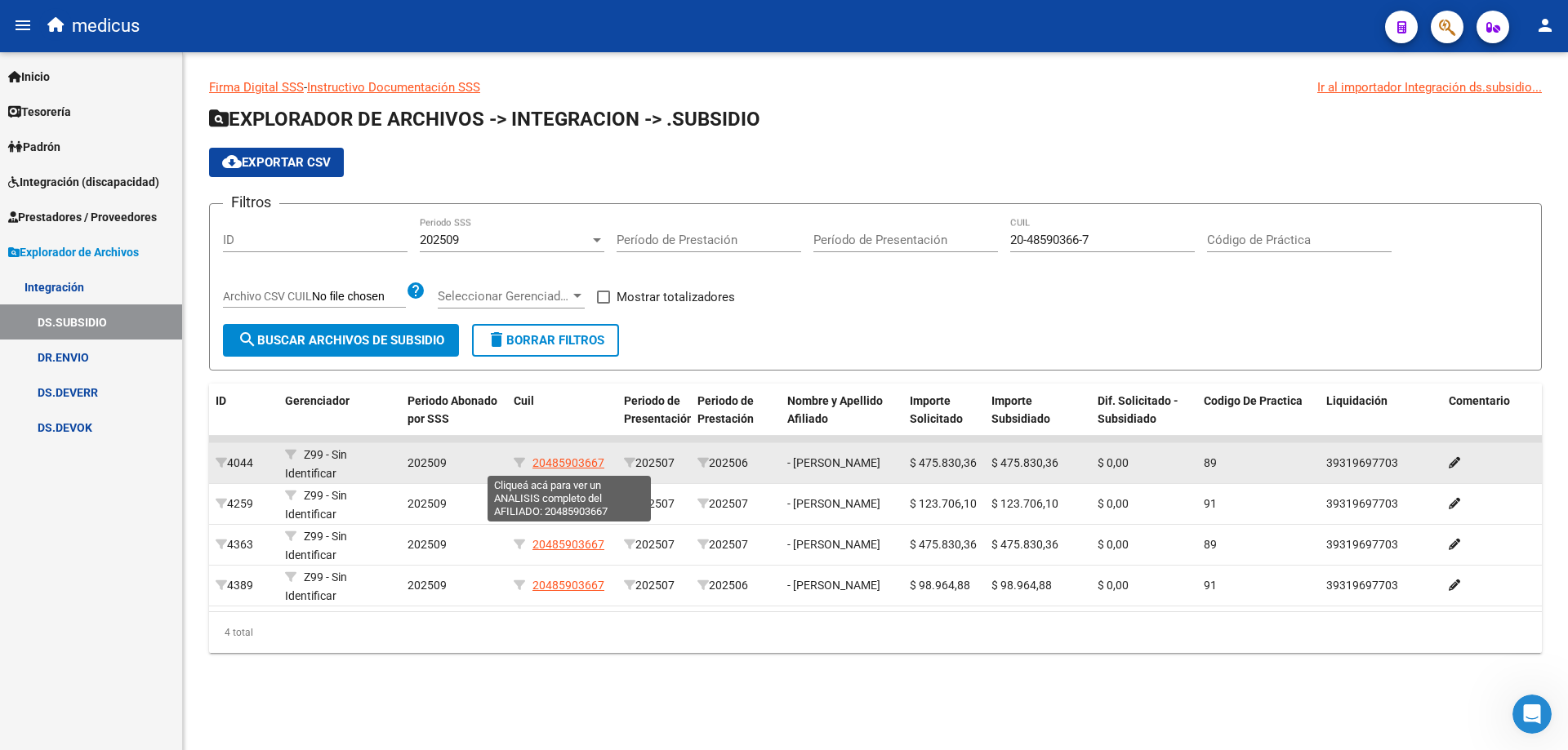
click at [569, 466] on span "20485903667" at bounding box center [568, 463] width 72 height 13
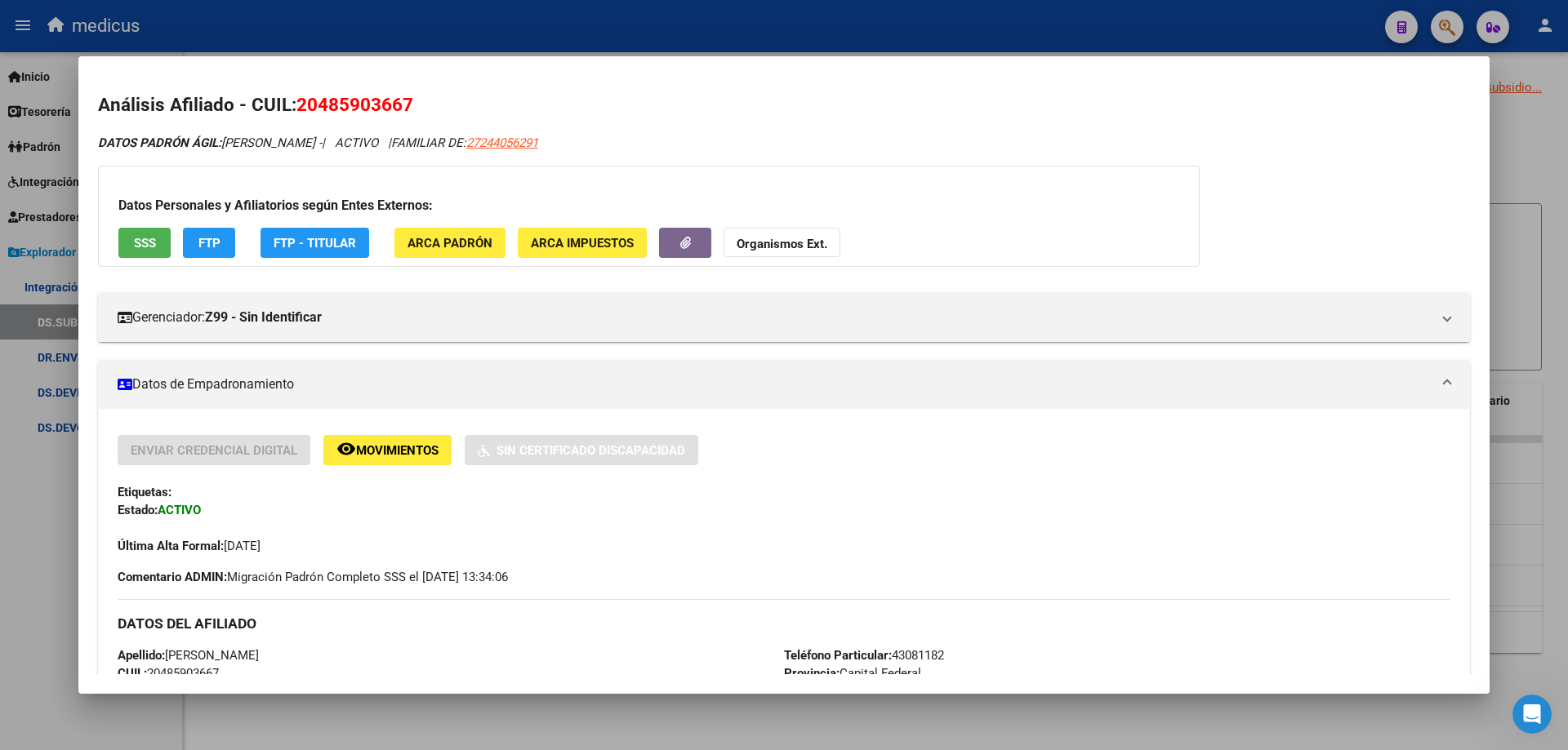
click at [1512, 207] on div at bounding box center [784, 375] width 1568 height 750
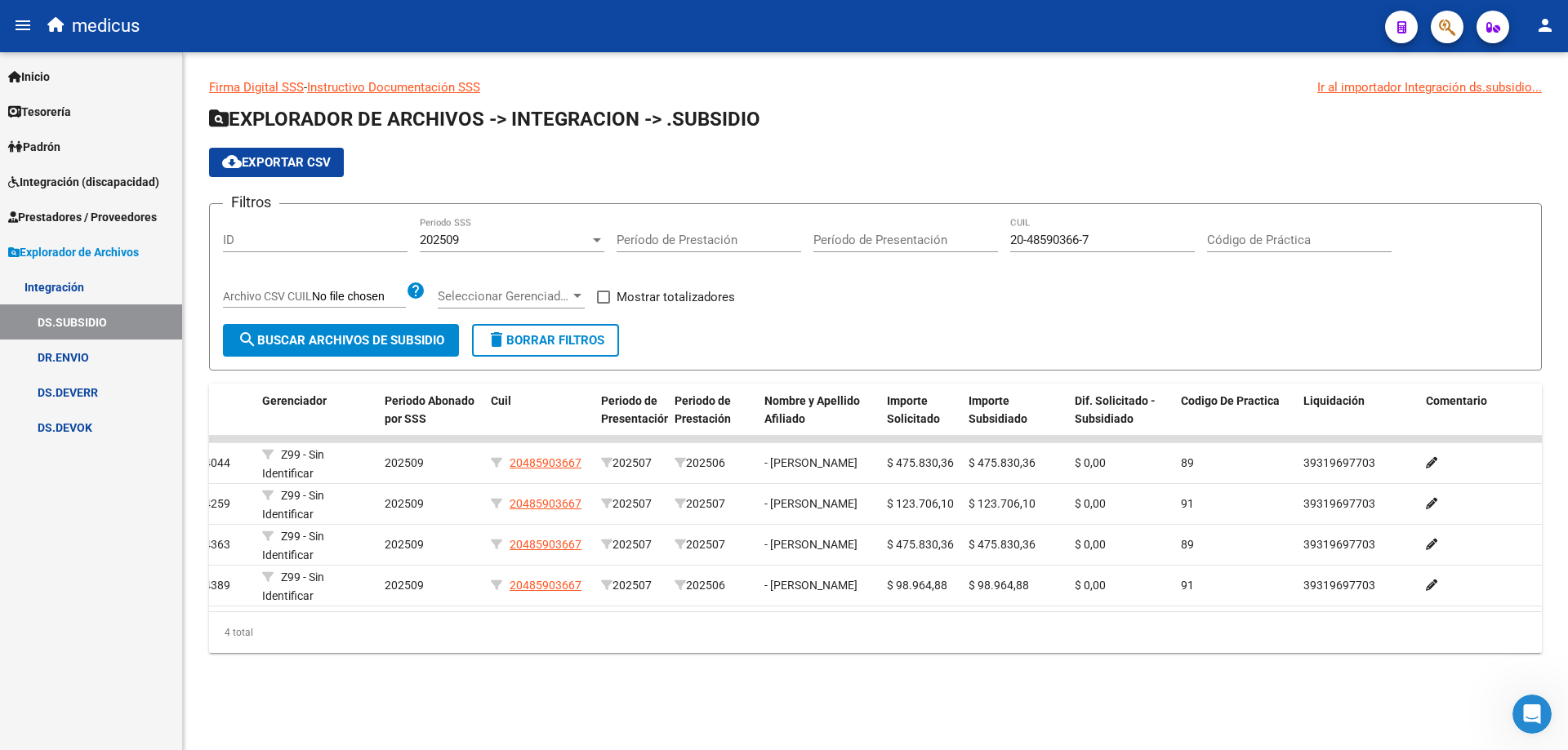
scroll to position [0, 0]
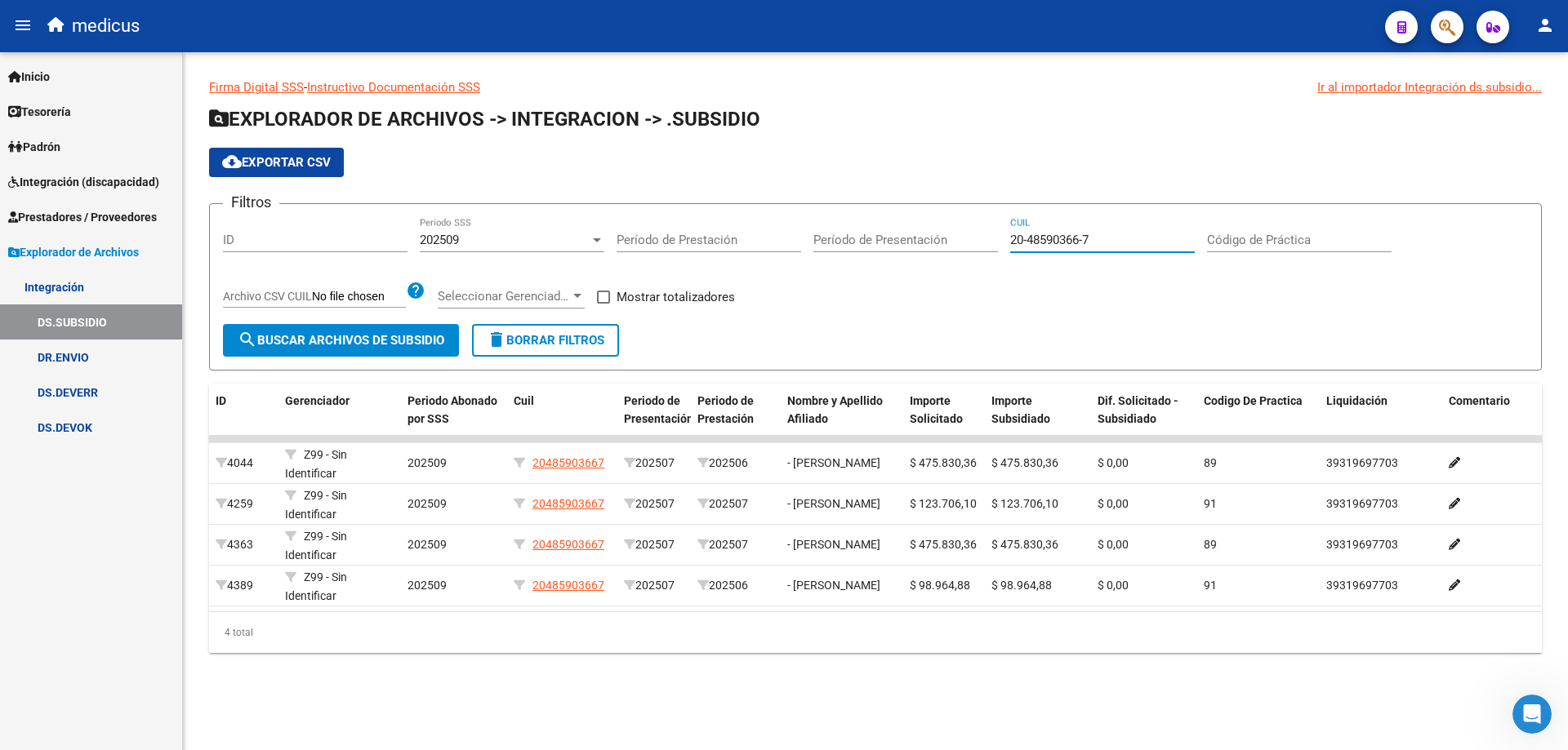
click at [1109, 243] on input "20-48590366-7" at bounding box center [1102, 240] width 185 height 15
type input "2"
paste input "20-50209806-4"
click at [326, 334] on span "search Buscar Archivos de Subsidio" at bounding box center [341, 340] width 207 height 15
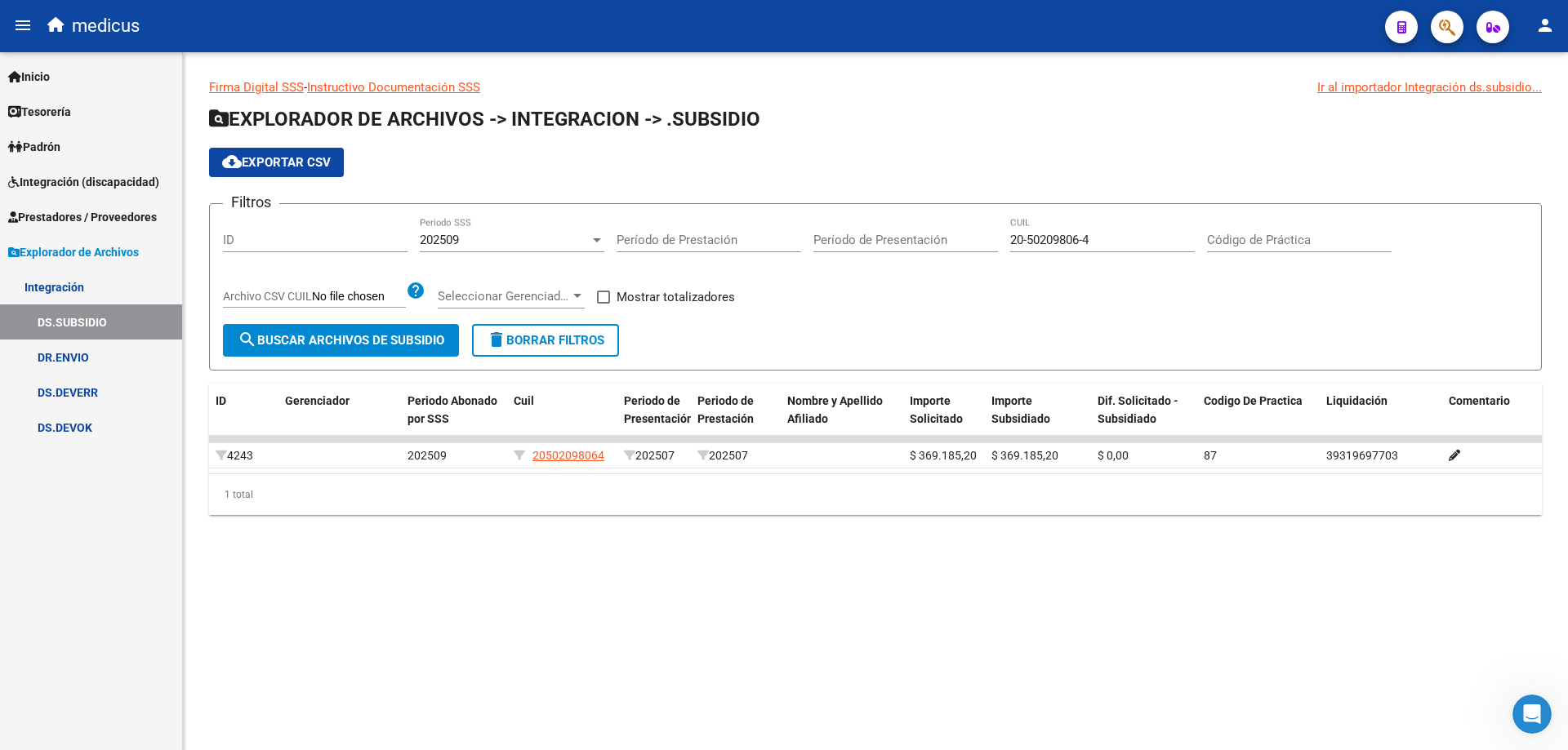
click at [1097, 239] on input "20-50209806-4" at bounding box center [1102, 240] width 185 height 15
type input "2"
paste input "20-53857067-3"
click at [346, 343] on span "search Buscar Archivos de Subsidio" at bounding box center [341, 340] width 207 height 15
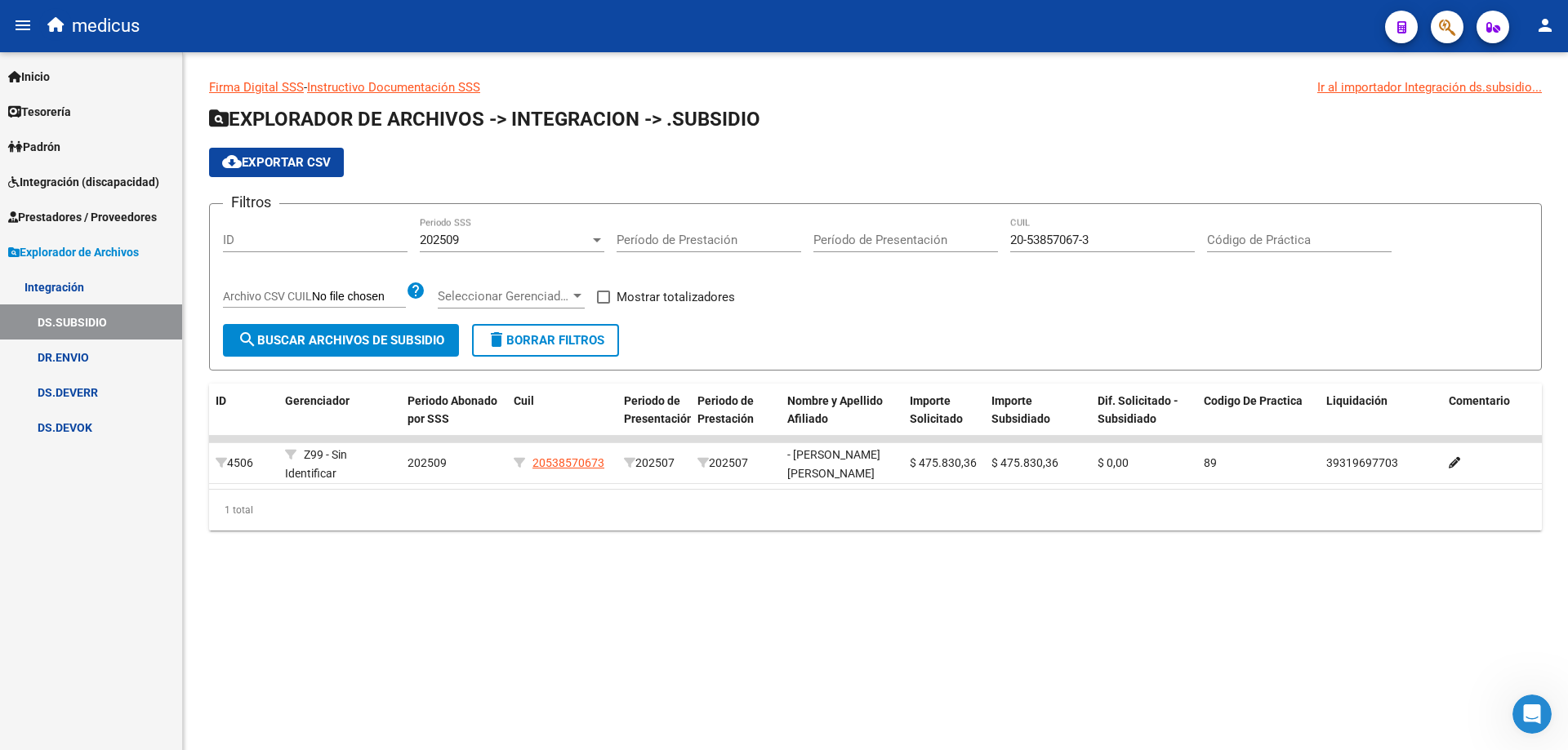
click at [1087, 239] on input "20-53857067-3" at bounding box center [1102, 240] width 185 height 15
click at [1105, 238] on input "20-53857067-3" at bounding box center [1102, 240] width 185 height 15
type input "2"
paste input "27-53236320-4"
click at [323, 338] on span "search Buscar Archivos de Subsidio" at bounding box center [341, 340] width 207 height 15
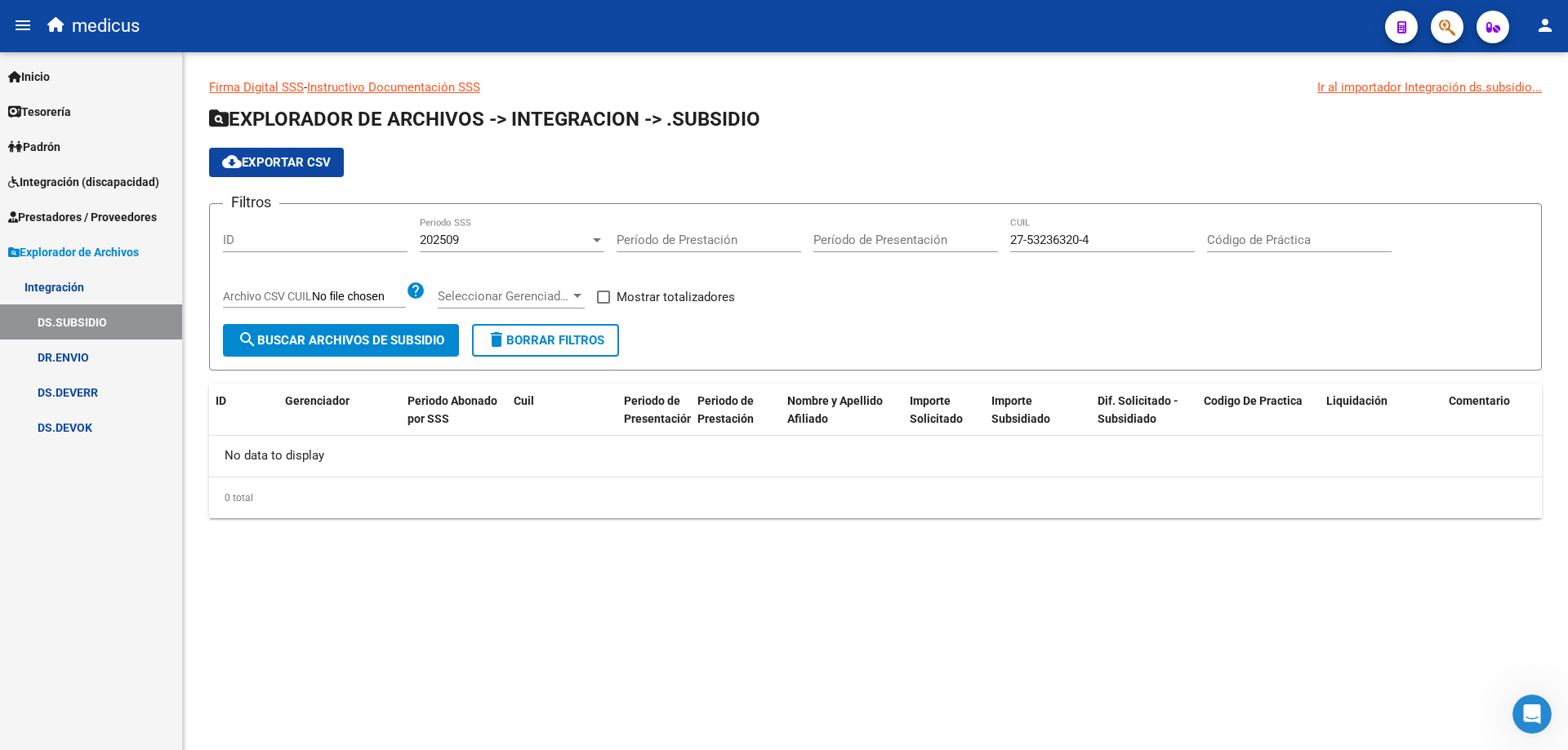
drag, startPoint x: 1123, startPoint y: 232, endPoint x: 1059, endPoint y: 234, distance: 64.0
click at [1052, 235] on div "27-53236320-4 CUIL" at bounding box center [1102, 234] width 185 height 35
drag, startPoint x: 1101, startPoint y: 246, endPoint x: 932, endPoint y: 254, distance: 169.2
click at [932, 257] on div "Filtros ID 202509 Periodo SSS Período de Prestación Período de Presentación 27-…" at bounding box center [875, 270] width 1305 height 107
paste input "0-53857067-3"
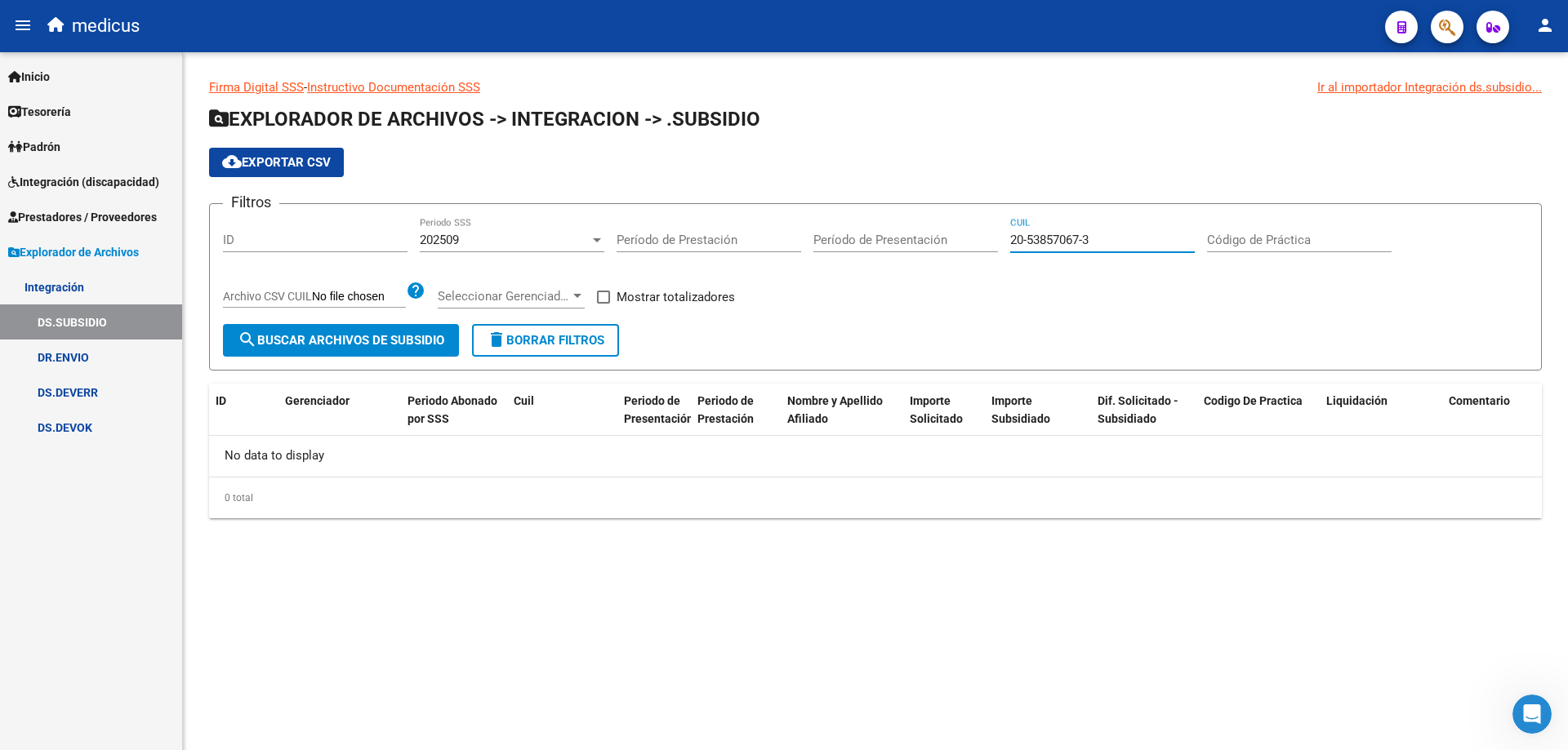
type input "20-53857067-3"
click at [370, 342] on span "search Buscar Archivos de Subsidio" at bounding box center [341, 340] width 207 height 15
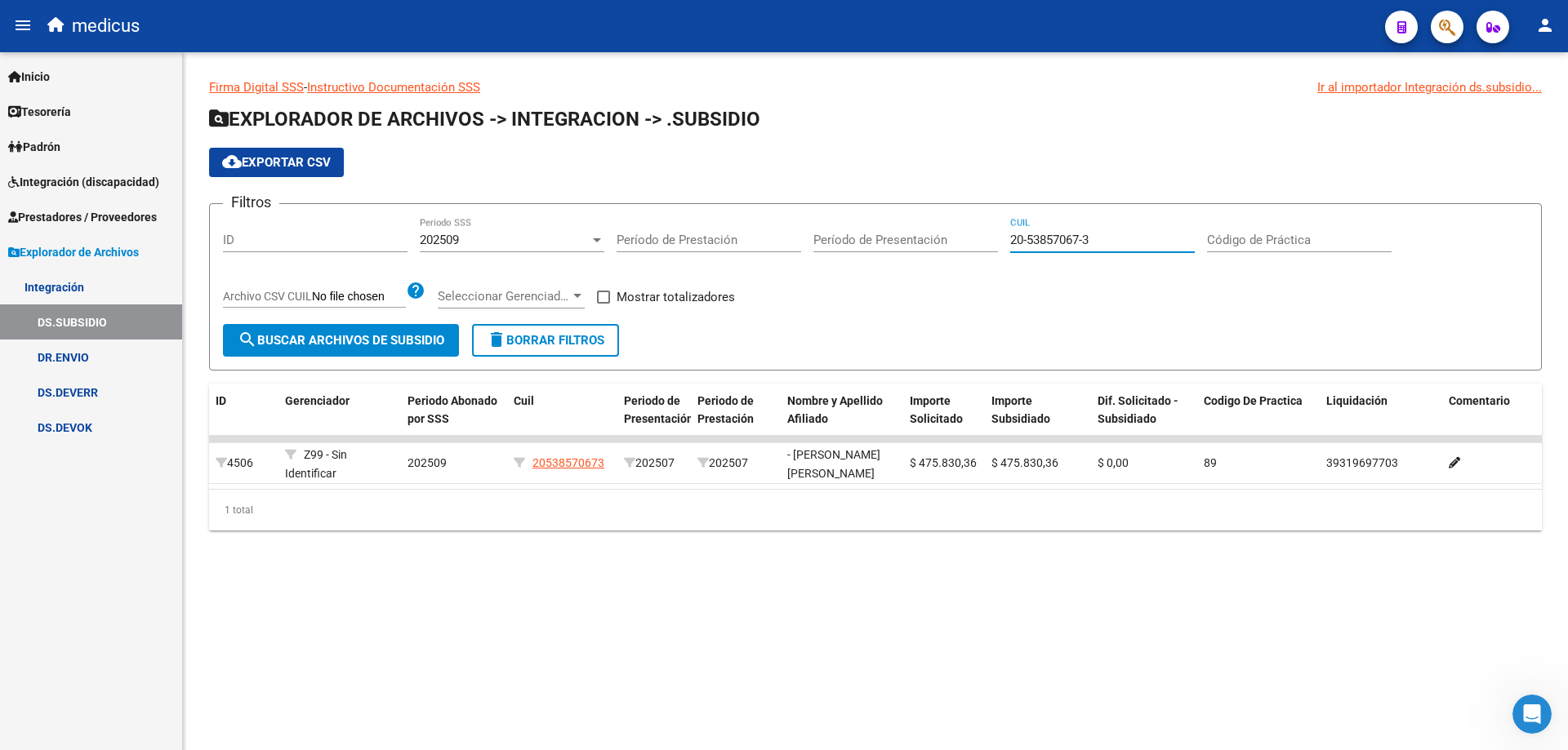
drag, startPoint x: 1104, startPoint y: 243, endPoint x: 944, endPoint y: 242, distance: 160.0
click at [947, 242] on div "Filtros ID 202509 Periodo SSS Período de Prestación Período de Presentación 20-…" at bounding box center [875, 270] width 1305 height 107
paste input "20-48590366-7"
type input "20-48590366-7"
click at [380, 342] on span "search Buscar Archivos de Subsidio" at bounding box center [341, 340] width 207 height 15
